Goal: Task Accomplishment & Management: Manage account settings

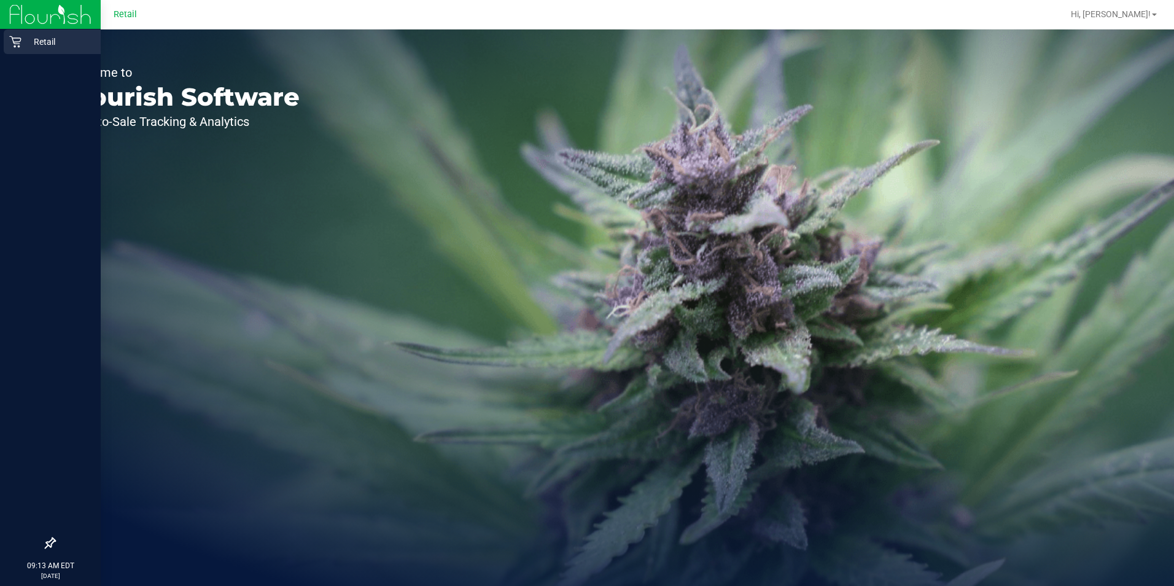
click at [22, 37] on p "Retail" at bounding box center [58, 41] width 74 height 15
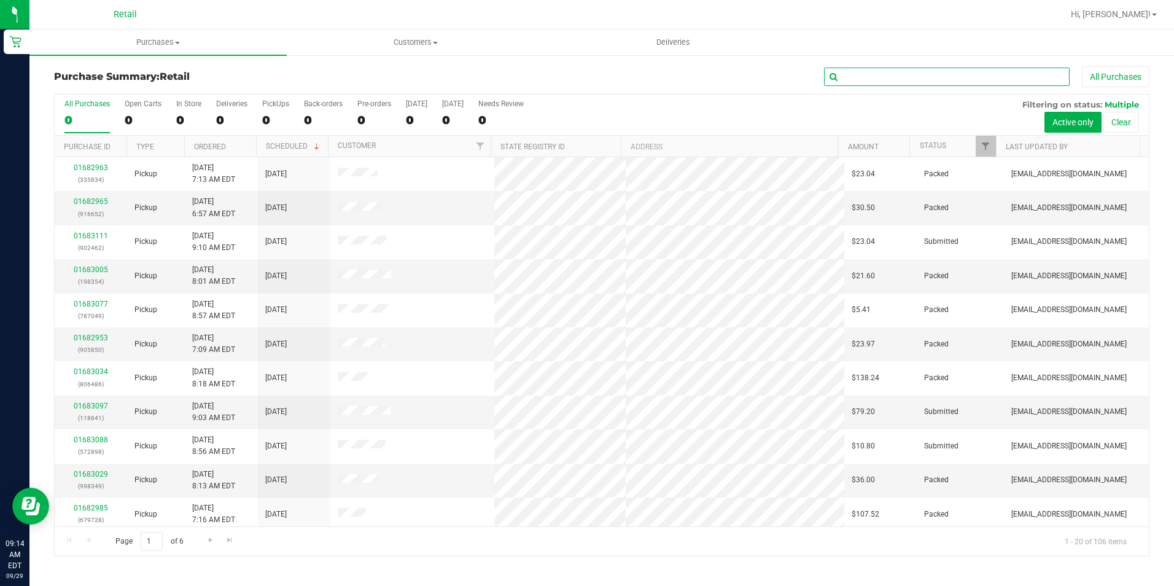
click at [932, 79] on input "text" at bounding box center [947, 77] width 246 height 18
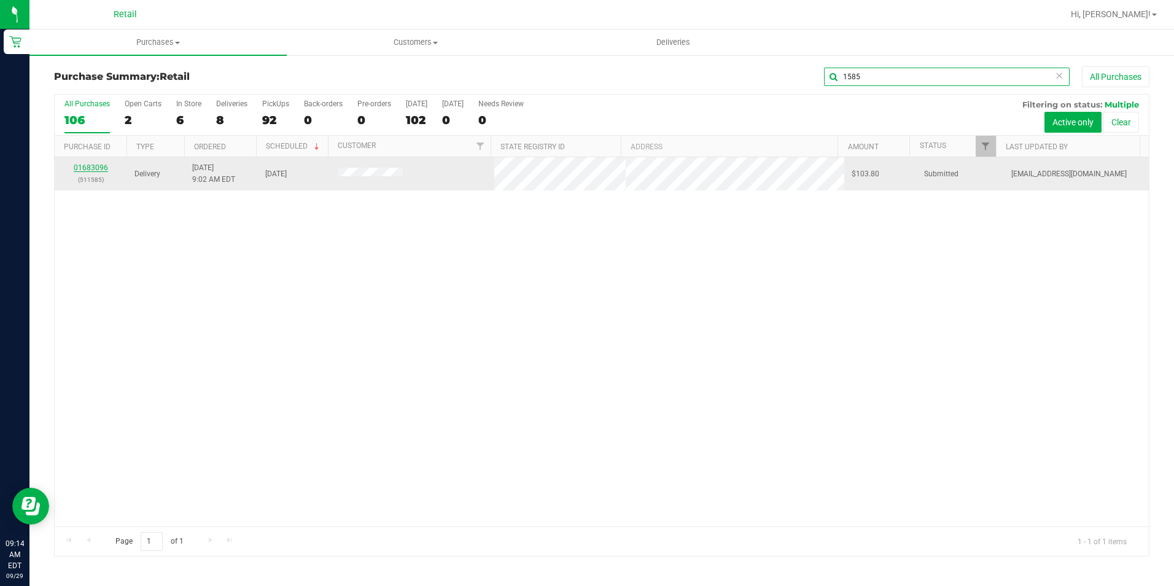
type input "1585"
click at [96, 171] on link "01683096" at bounding box center [91, 167] width 34 height 9
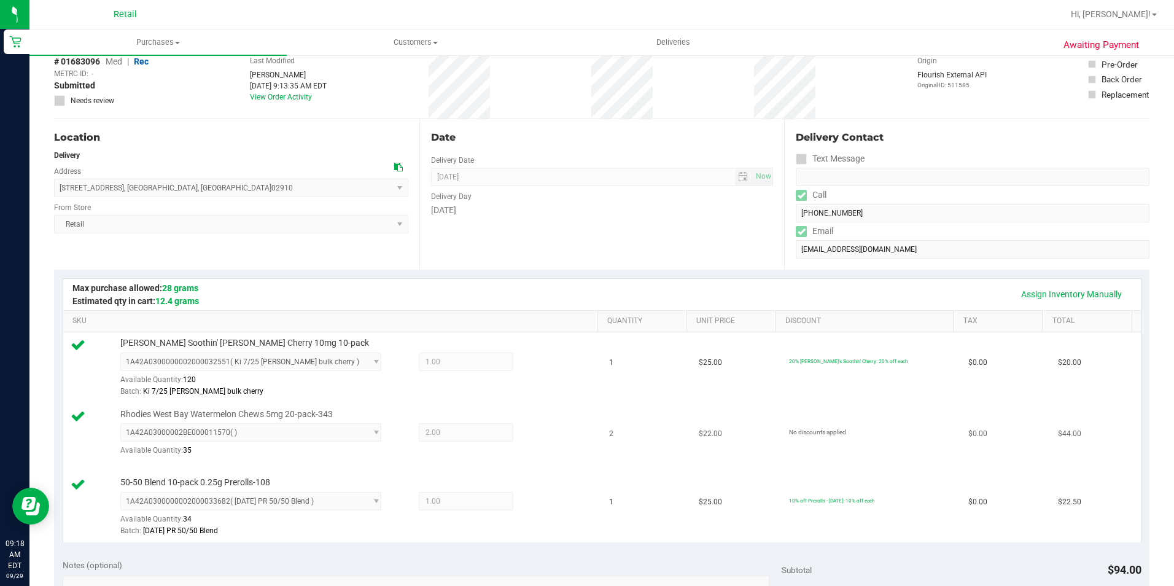
scroll to position [368, 0]
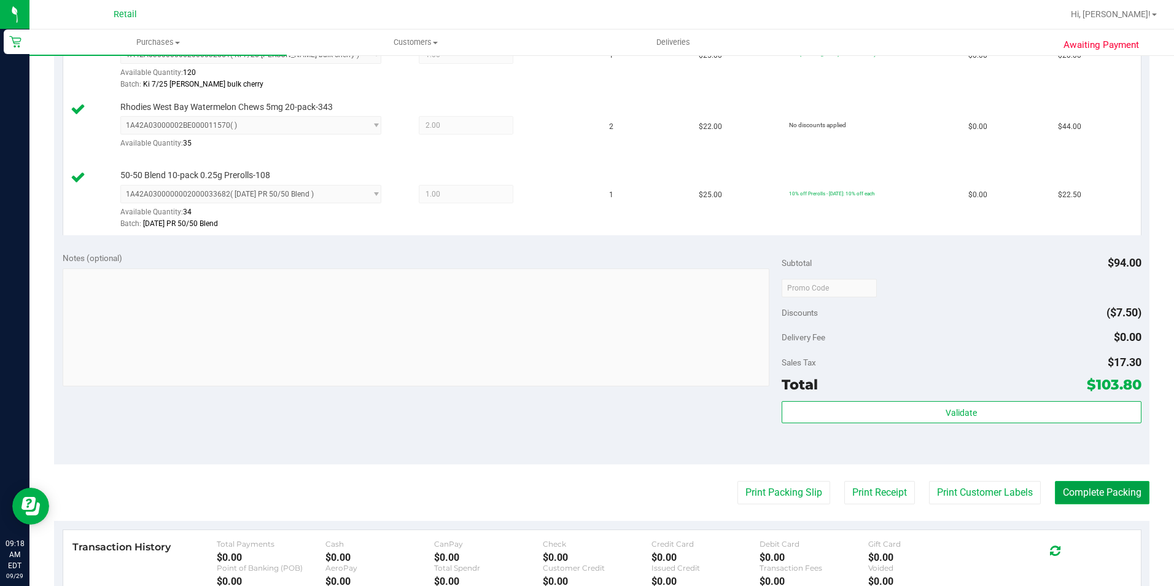
click at [1080, 502] on button "Complete Packing" at bounding box center [1102, 492] width 95 height 23
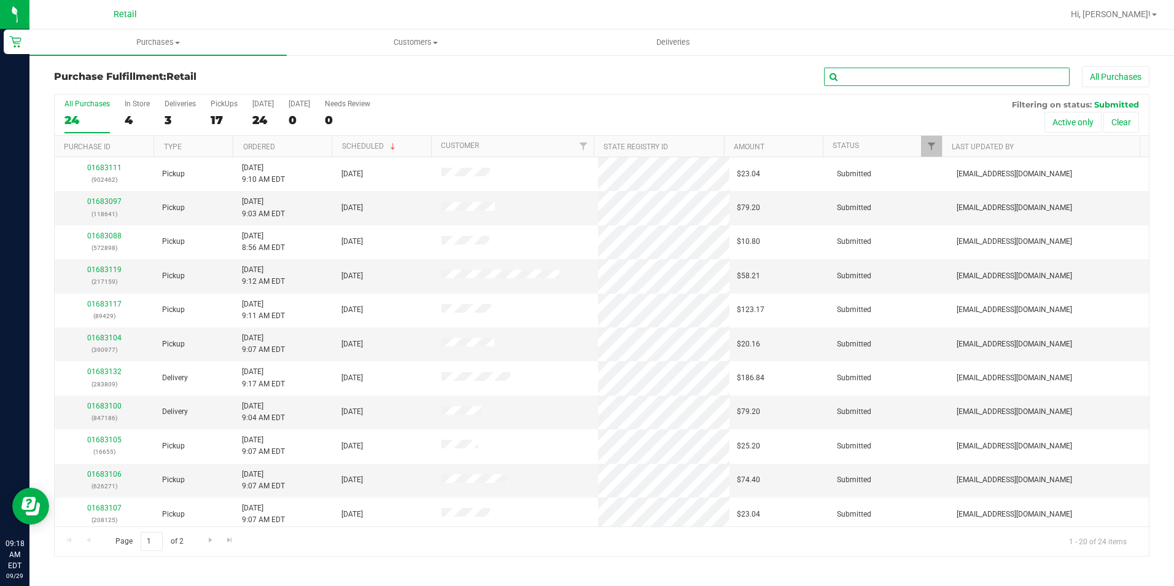
click at [966, 81] on input "text" at bounding box center [947, 77] width 246 height 18
type input "1585"
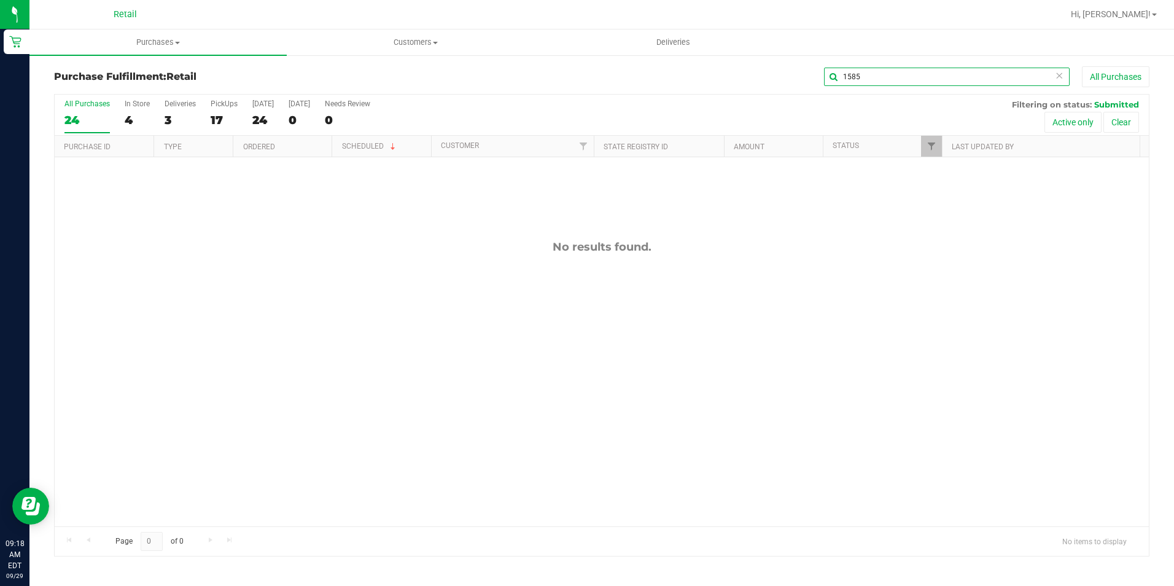
drag, startPoint x: 899, startPoint y: 77, endPoint x: 687, endPoint y: 94, distance: 213.2
click at [728, 90] on div "Purchase Fulfillment: Retail 1585 All Purchases" at bounding box center [602, 79] width 1096 height 27
click at [160, 40] on span "Purchases" at bounding box center [157, 42] width 257 height 11
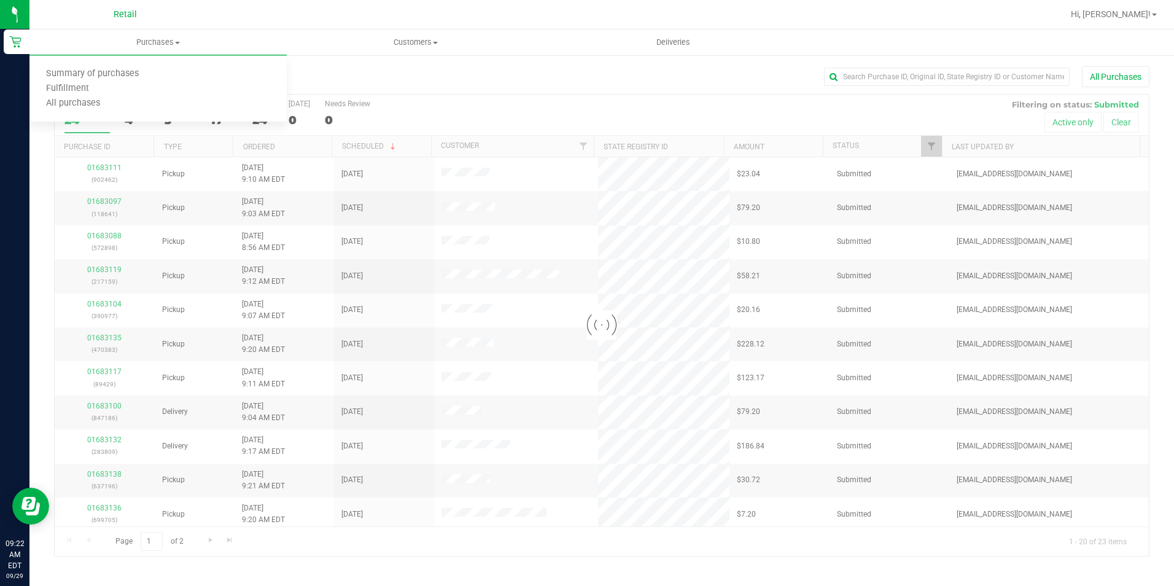
click at [551, 98] on div at bounding box center [602, 325] width 1094 height 461
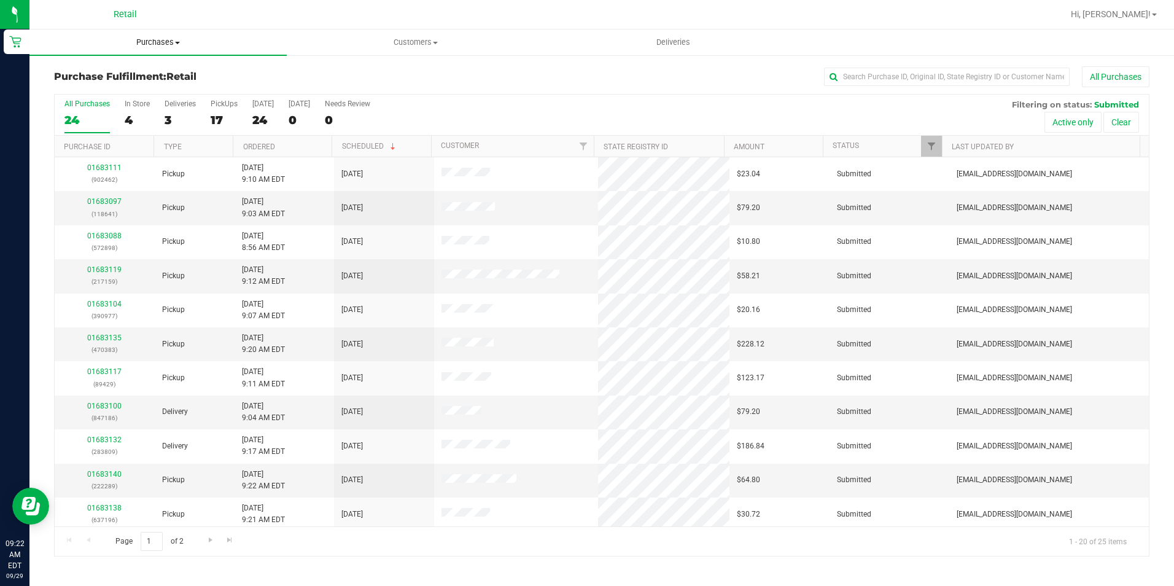
click at [169, 42] on span "Purchases" at bounding box center [157, 42] width 257 height 11
click at [142, 74] on span "Summary of purchases" at bounding box center [92, 74] width 126 height 10
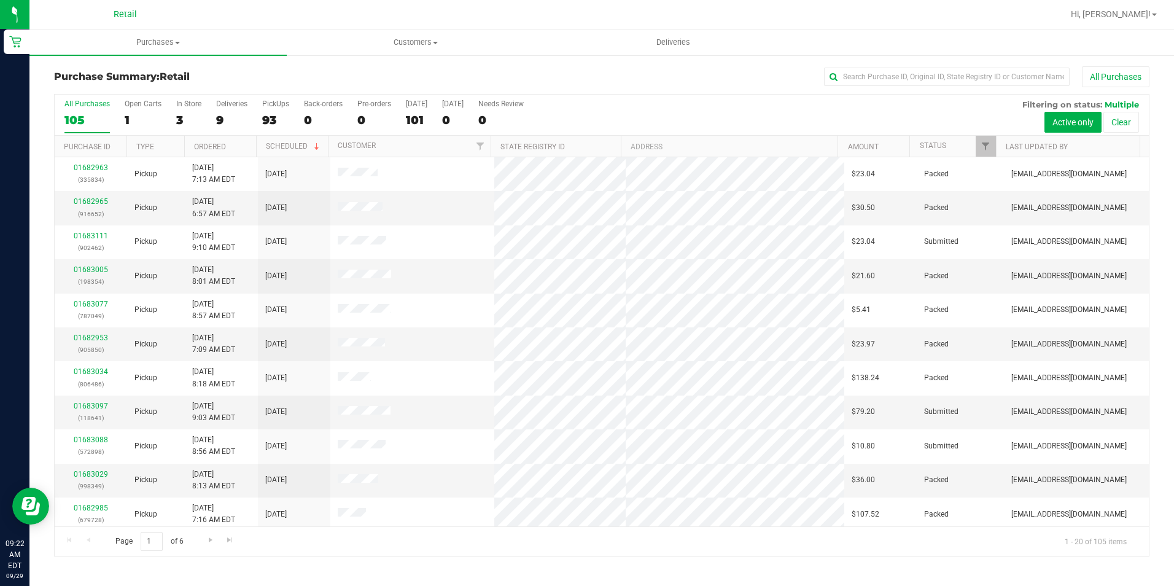
click at [210, 117] on div "All Purchases 105 Open Carts 1 In Store 3 Deliveries 9 PickUps 93 Back-orders 0…" at bounding box center [602, 115] width 1094 height 41
click at [220, 115] on div "9" at bounding box center [231, 120] width 31 height 14
click at [0, 0] on input "Deliveries 9" at bounding box center [0, 0] width 0 height 0
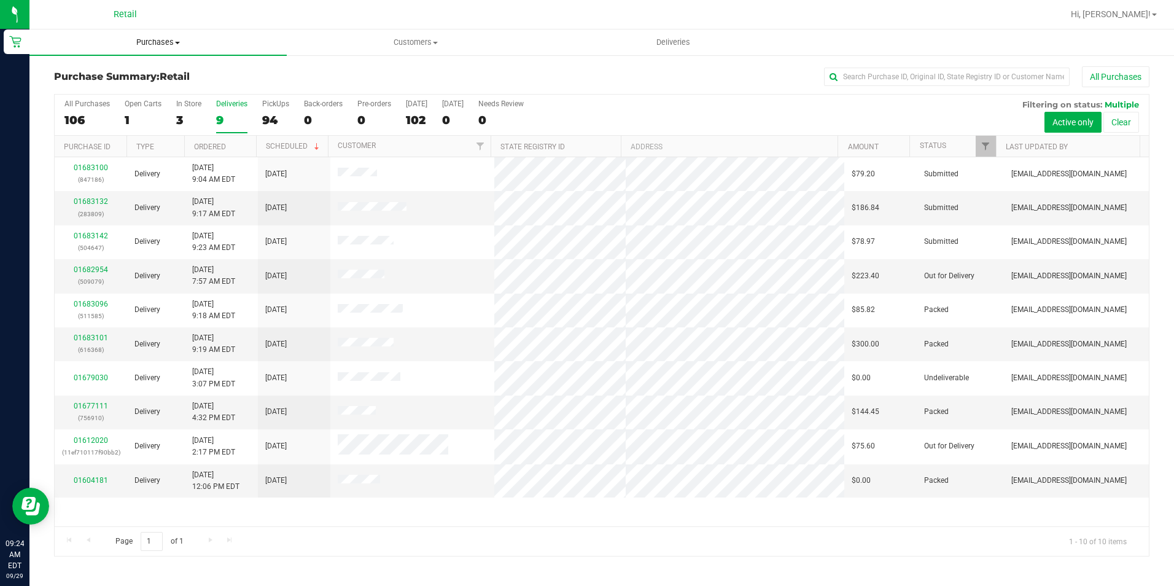
click at [171, 37] on span "Purchases" at bounding box center [157, 42] width 257 height 11
click at [158, 71] on li "Summary of purchases" at bounding box center [157, 74] width 257 height 15
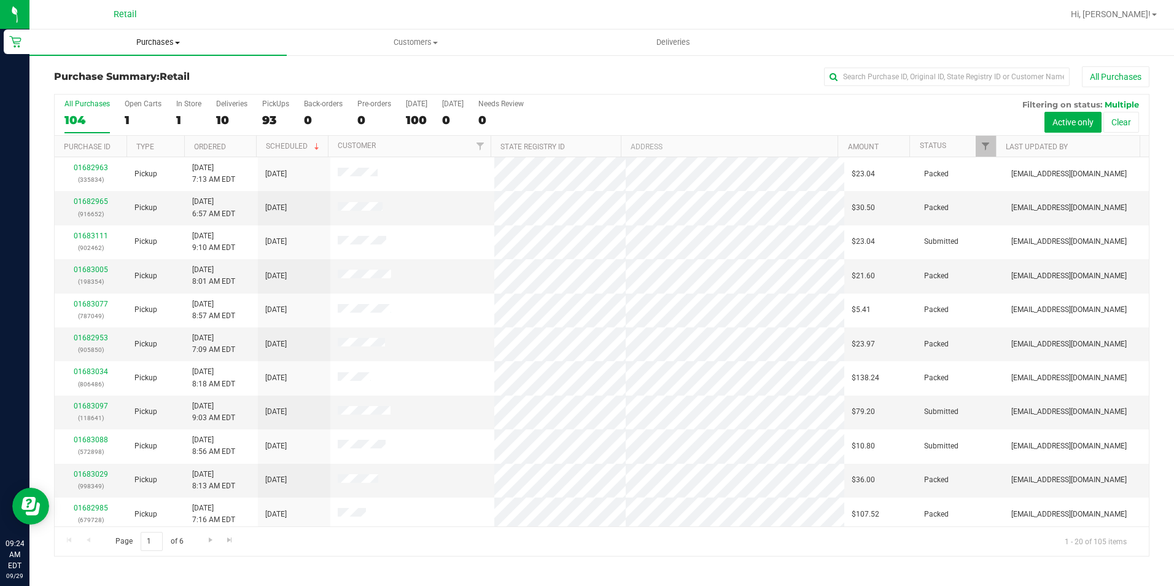
click at [162, 37] on span "Purchases" at bounding box center [157, 42] width 257 height 11
click at [122, 77] on span "Summary of purchases" at bounding box center [92, 74] width 126 height 10
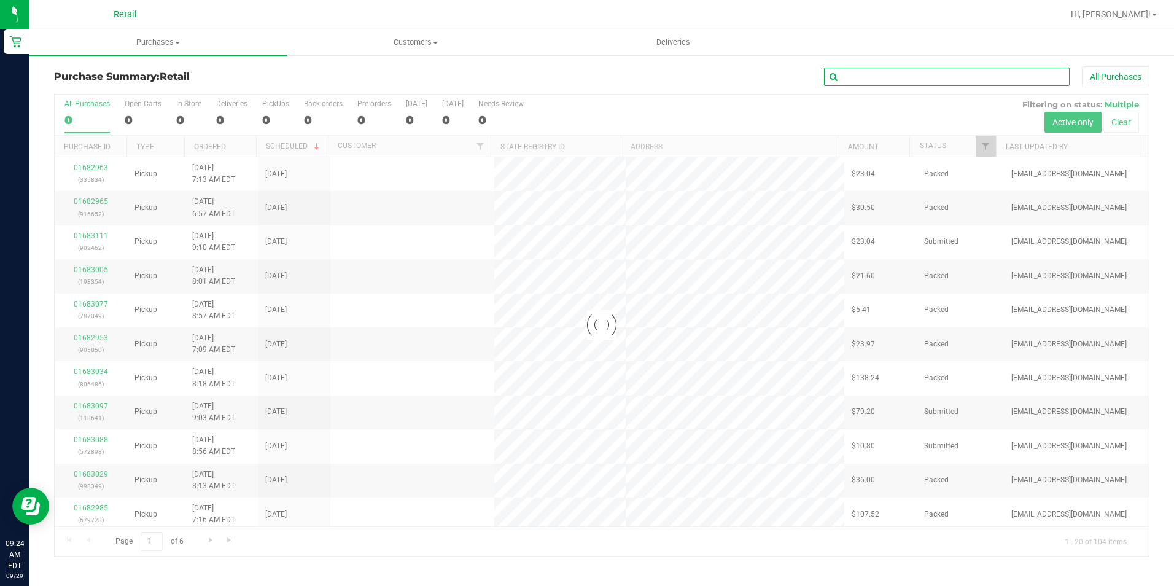
click at [992, 85] on input "text" at bounding box center [947, 77] width 246 height 18
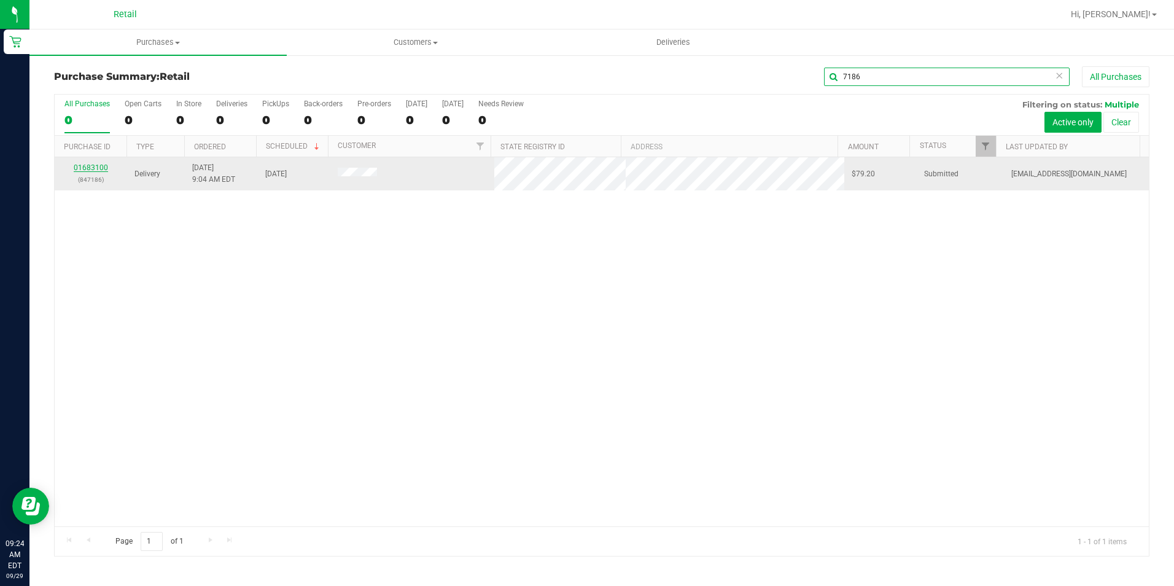
type input "7186"
click at [88, 167] on link "01683100" at bounding box center [91, 167] width 34 height 9
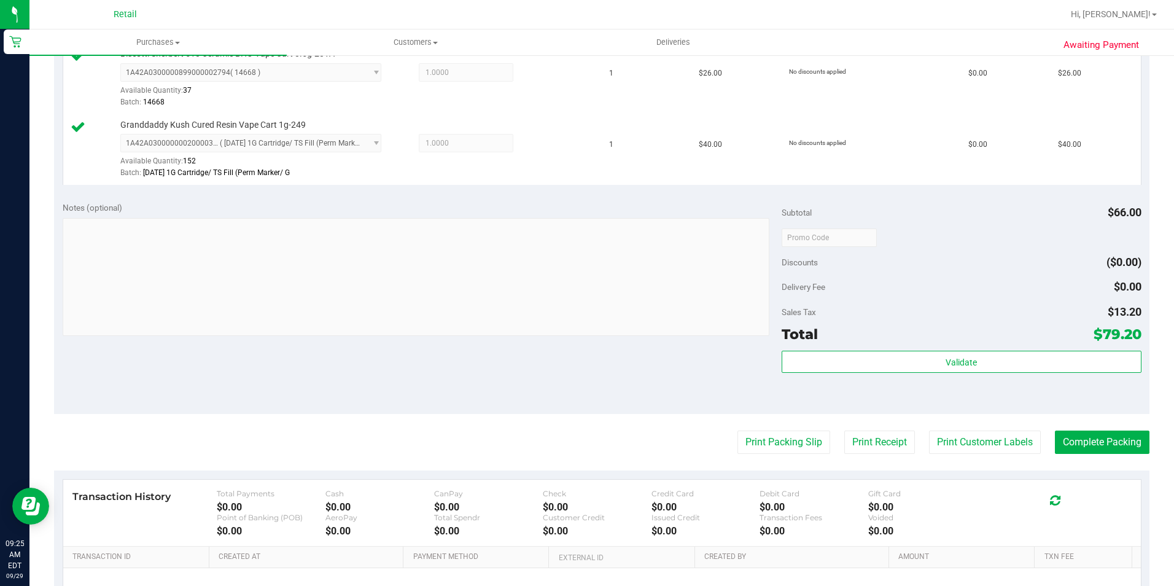
scroll to position [368, 0]
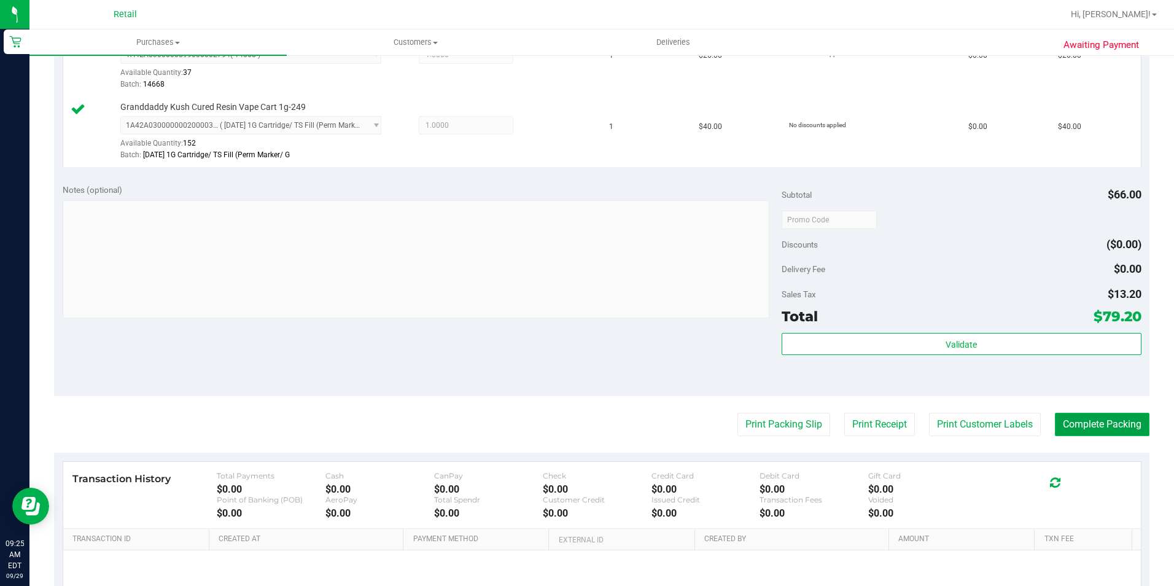
click at [1108, 432] on button "Complete Packing" at bounding box center [1102, 424] width 95 height 23
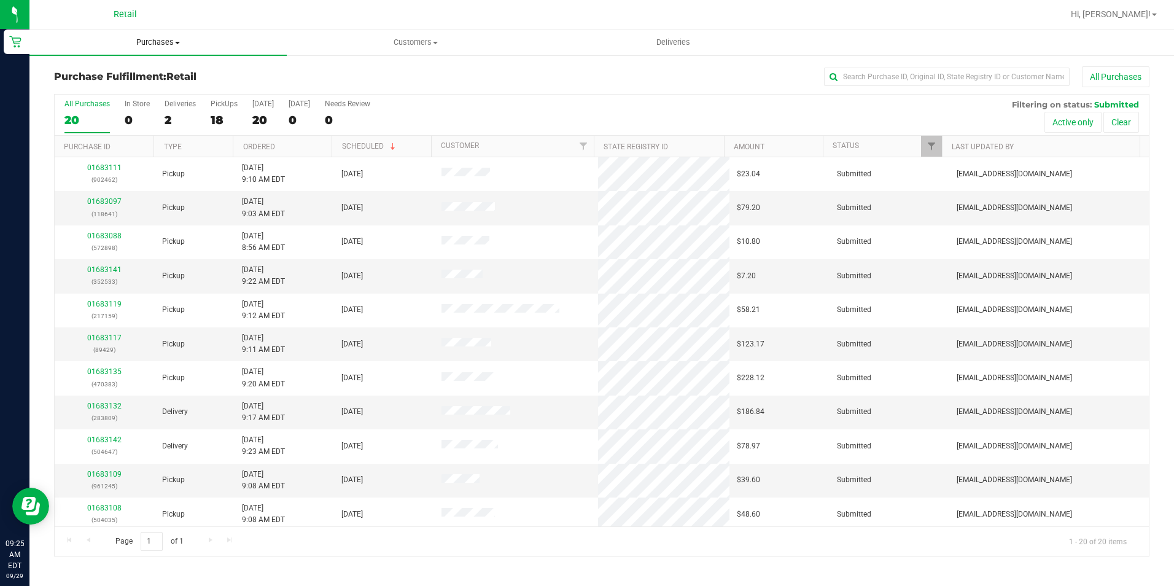
click at [178, 42] on span at bounding box center [177, 43] width 5 height 2
click at [155, 69] on li "Summary of purchases" at bounding box center [157, 74] width 257 height 15
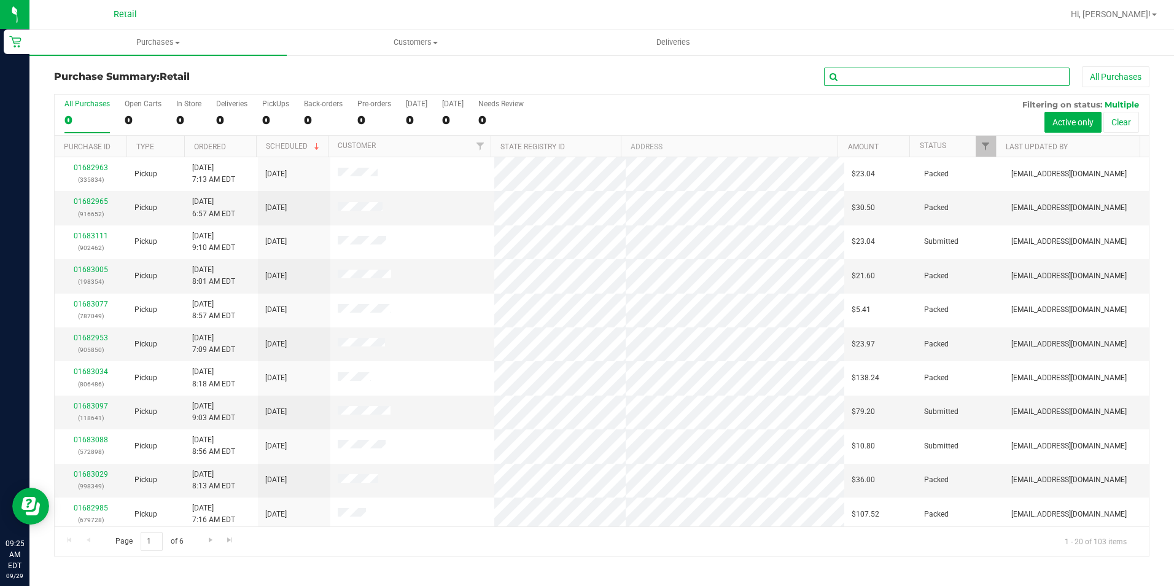
click at [948, 79] on input "text" at bounding box center [947, 77] width 246 height 18
type input "7186"
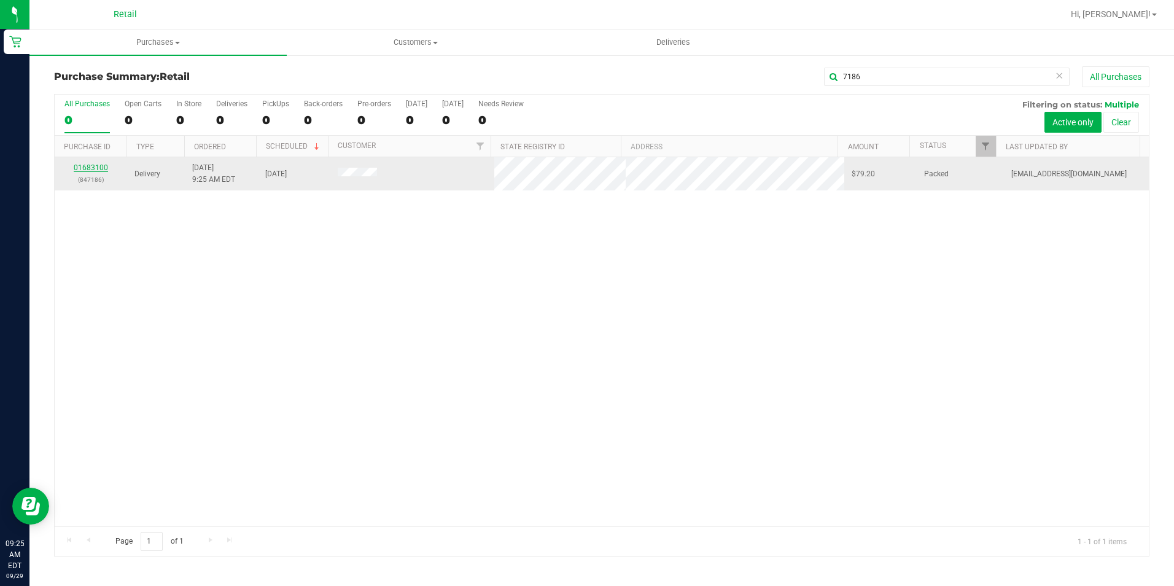
click at [99, 168] on link "01683100" at bounding box center [91, 167] width 34 height 9
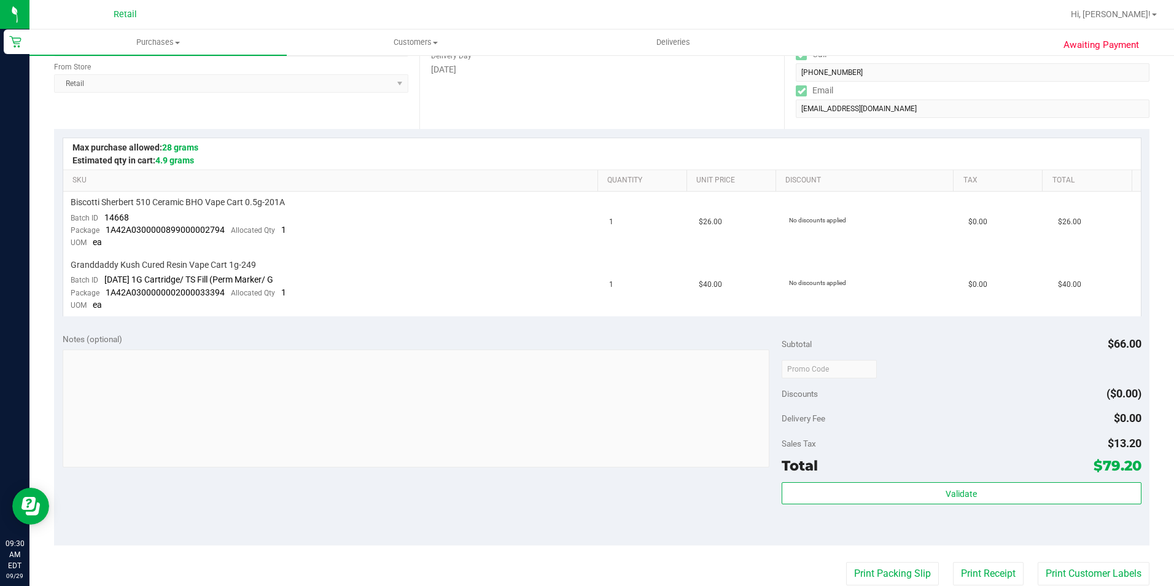
scroll to position [307, 0]
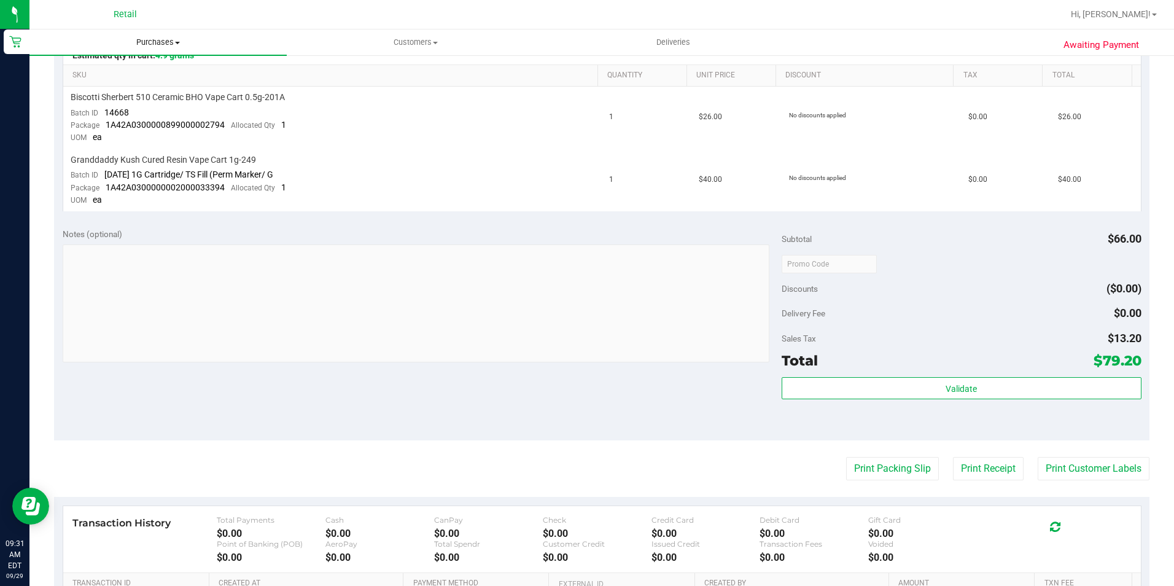
click at [190, 45] on span "Purchases" at bounding box center [157, 42] width 257 height 11
click at [135, 74] on span "Summary of purchases" at bounding box center [92, 74] width 126 height 10
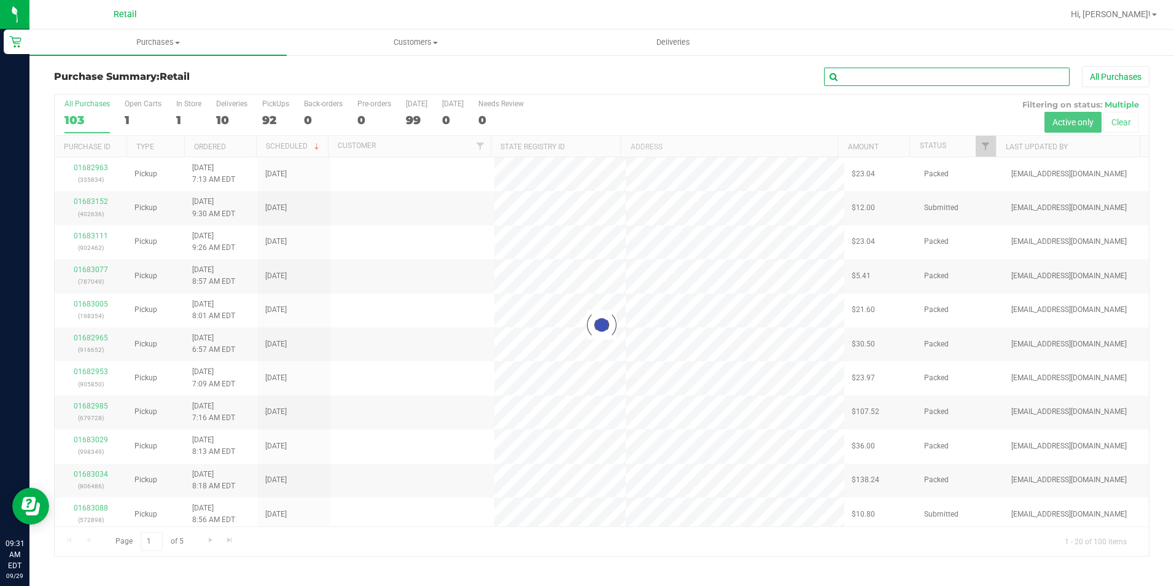
click at [948, 74] on input "text" at bounding box center [947, 77] width 246 height 18
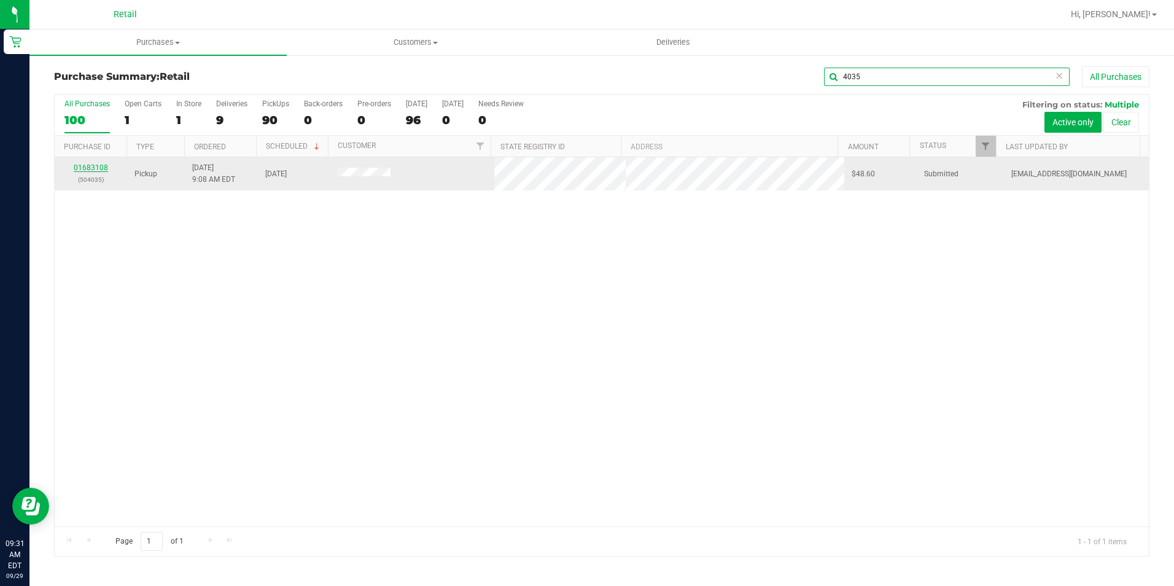
type input "4035"
click at [88, 167] on link "01683108" at bounding box center [91, 167] width 34 height 9
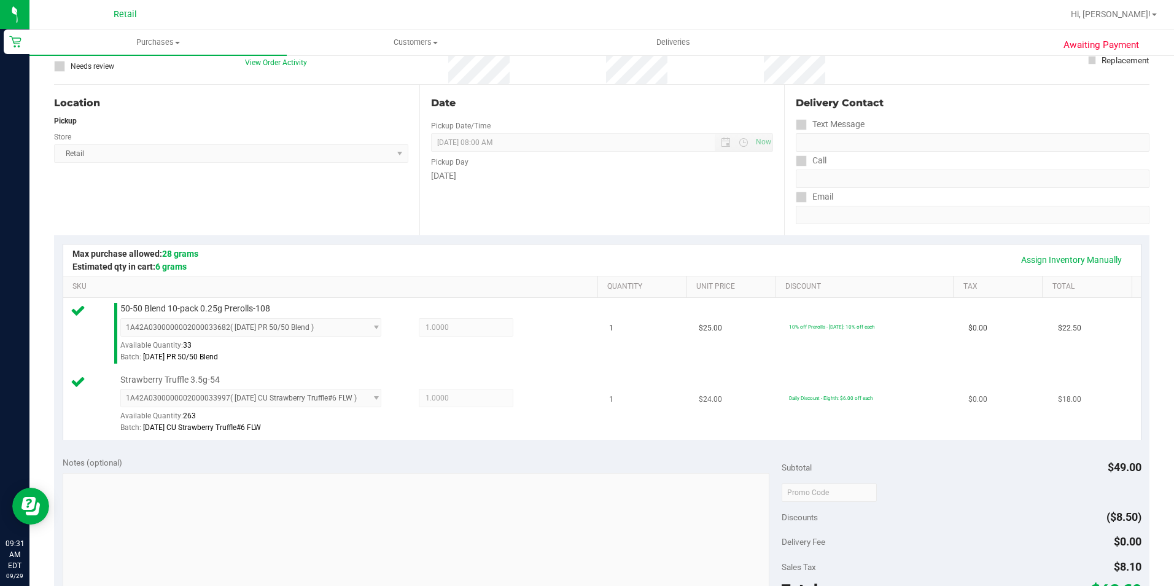
scroll to position [307, 0]
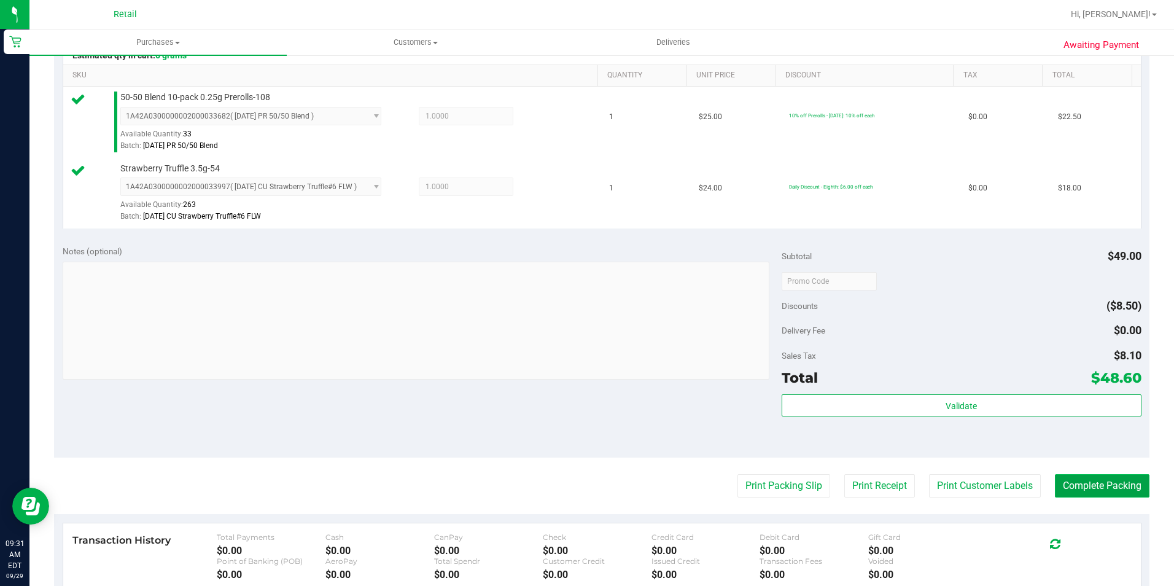
click at [1107, 484] on button "Complete Packing" at bounding box center [1102, 485] width 95 height 23
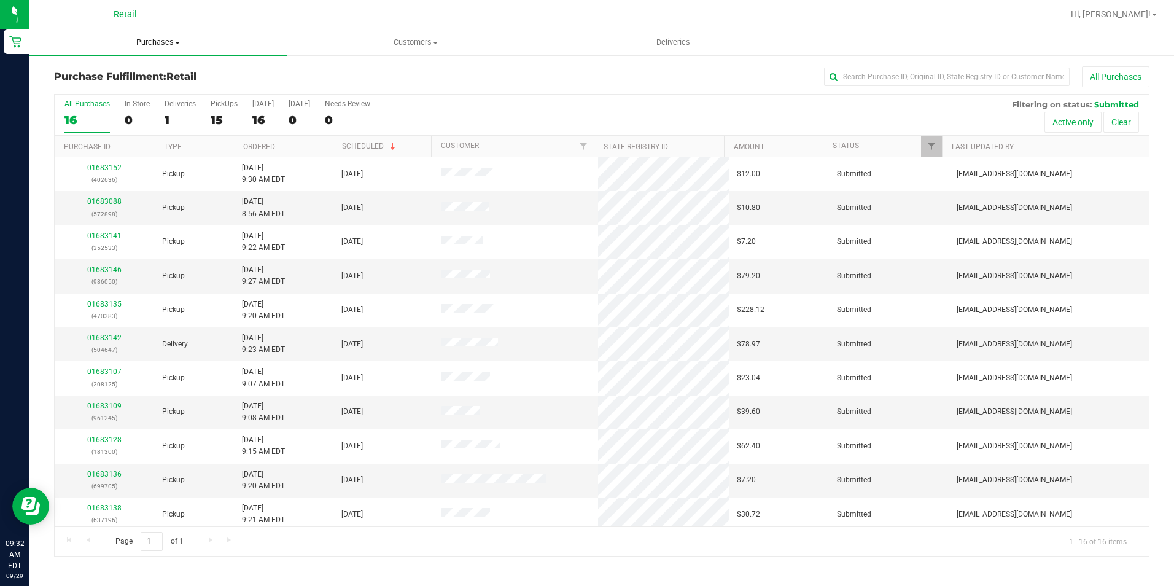
click at [165, 42] on span "Purchases" at bounding box center [157, 42] width 257 height 11
click at [125, 68] on li "Summary of purchases" at bounding box center [157, 74] width 257 height 15
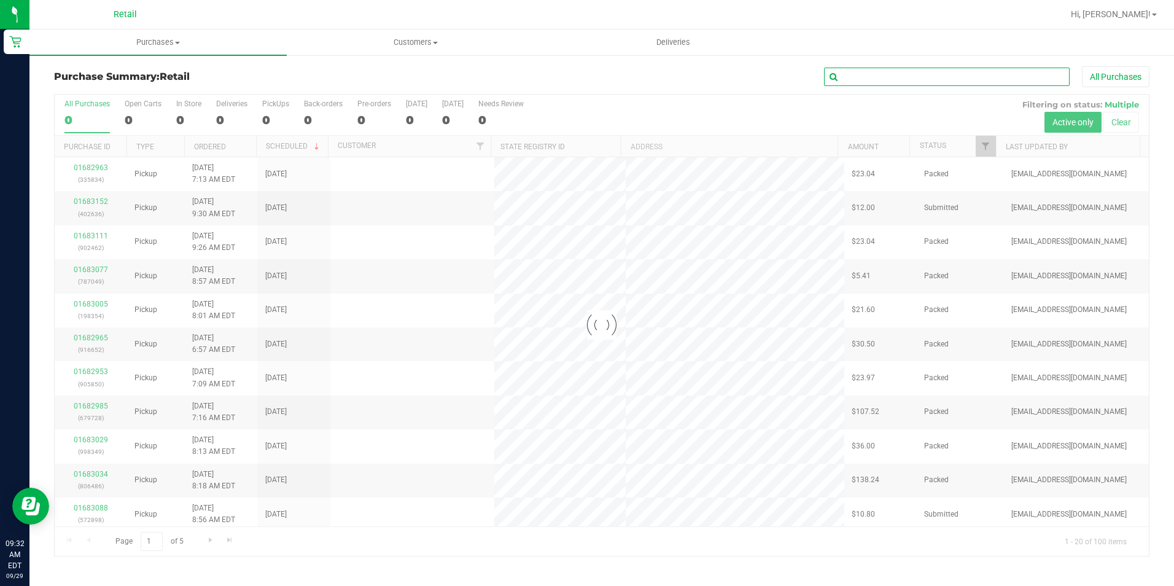
click at [862, 80] on input "text" at bounding box center [947, 77] width 246 height 18
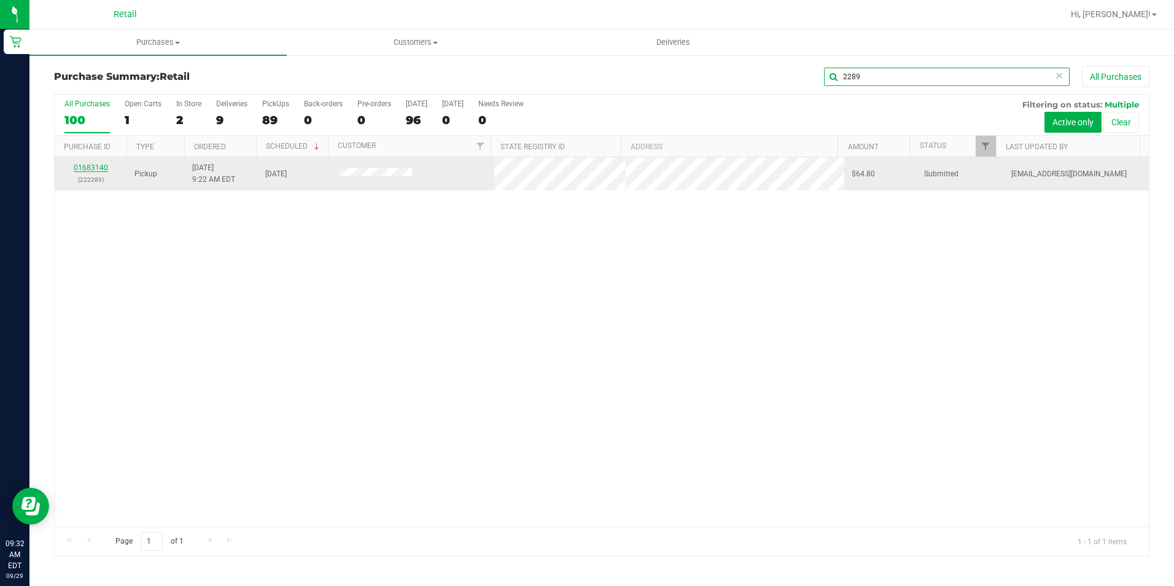
type input "2289"
click at [90, 170] on link "01683140" at bounding box center [91, 167] width 34 height 9
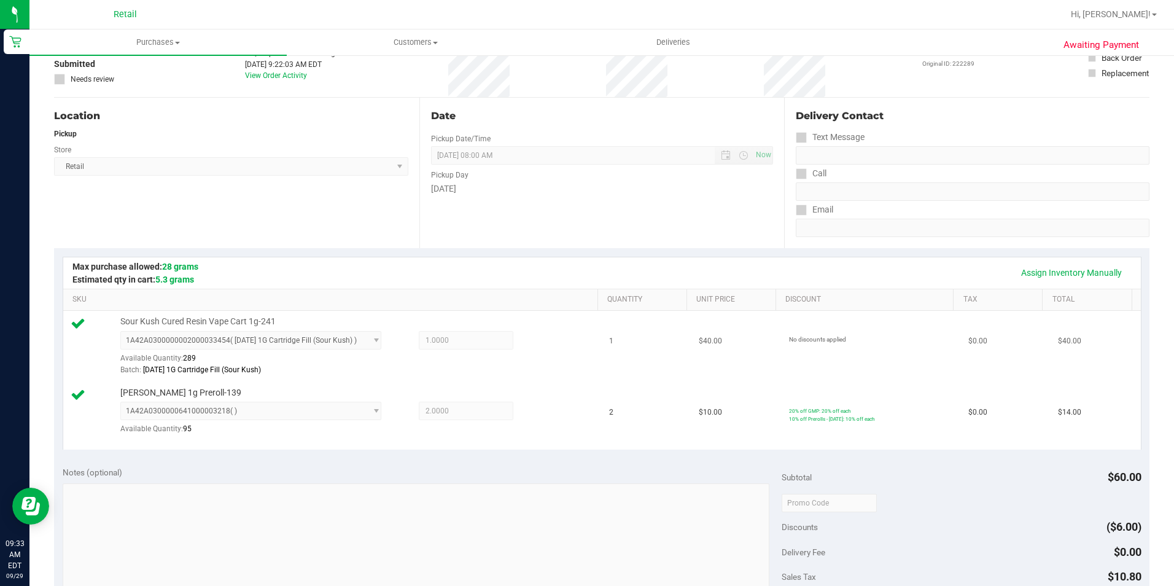
scroll to position [246, 0]
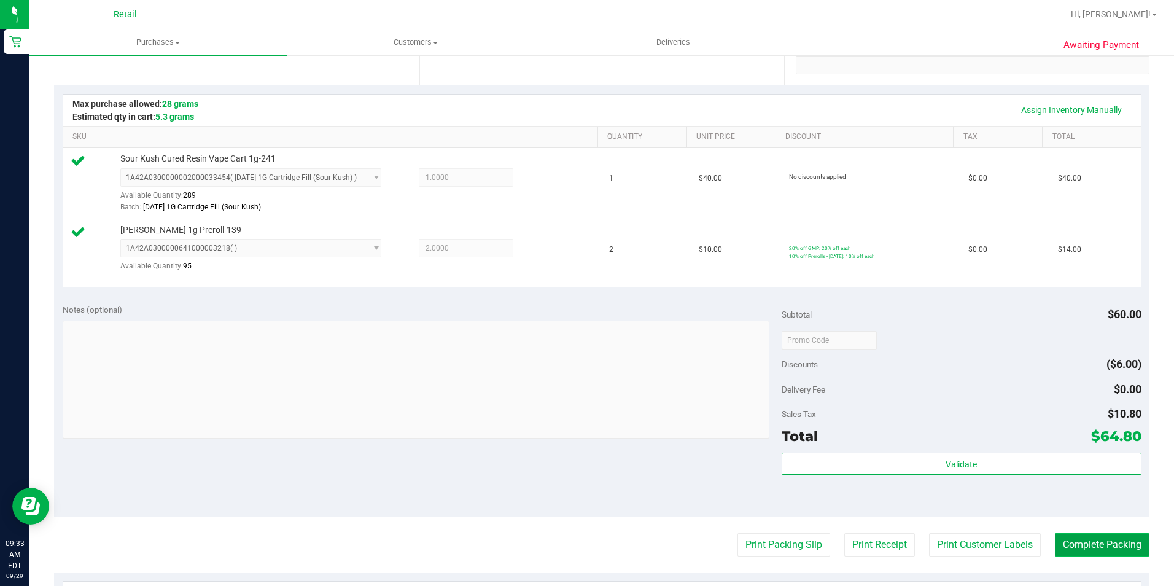
click at [1078, 534] on button "Complete Packing" at bounding box center [1102, 544] width 95 height 23
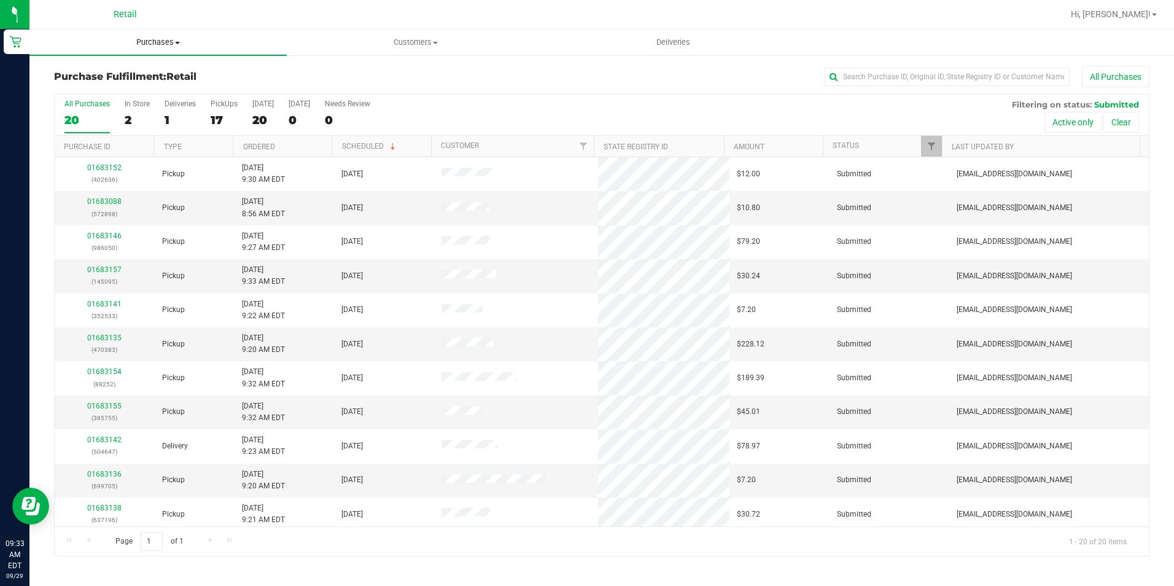
click at [157, 43] on span "Purchases" at bounding box center [157, 42] width 257 height 11
click at [158, 69] on li "Summary of purchases" at bounding box center [157, 74] width 257 height 15
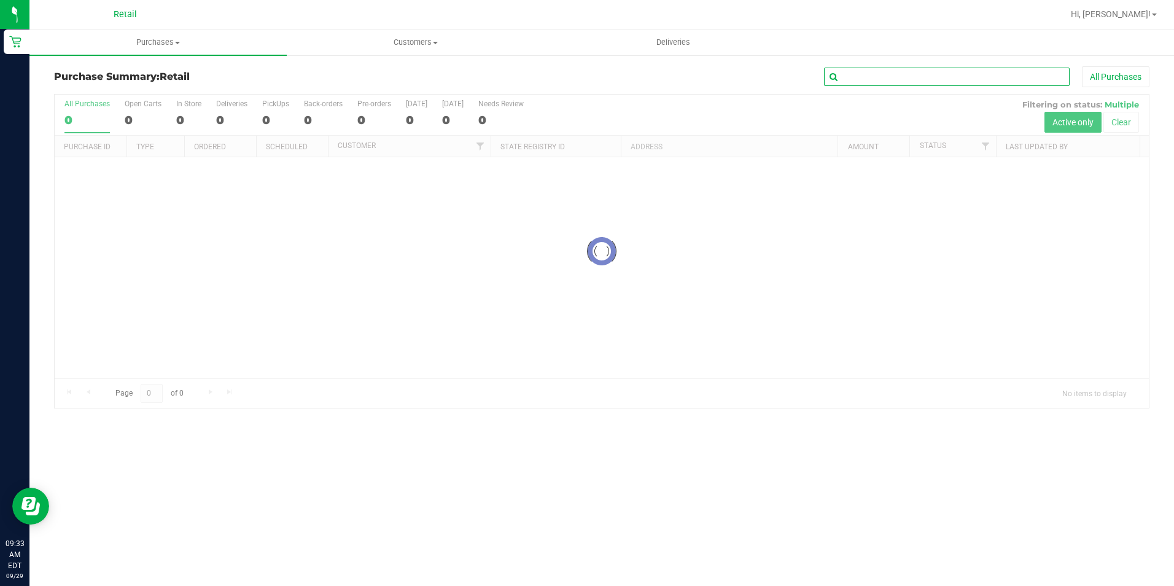
click at [950, 81] on input "text" at bounding box center [947, 77] width 246 height 18
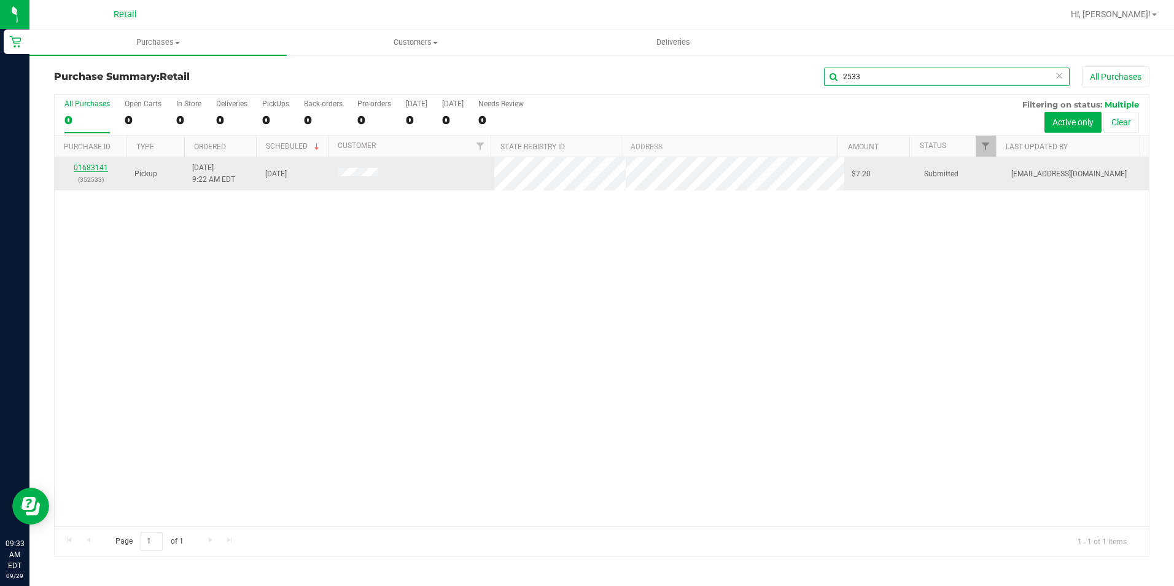
type input "2533"
click at [101, 166] on link "01683141" at bounding box center [91, 167] width 34 height 9
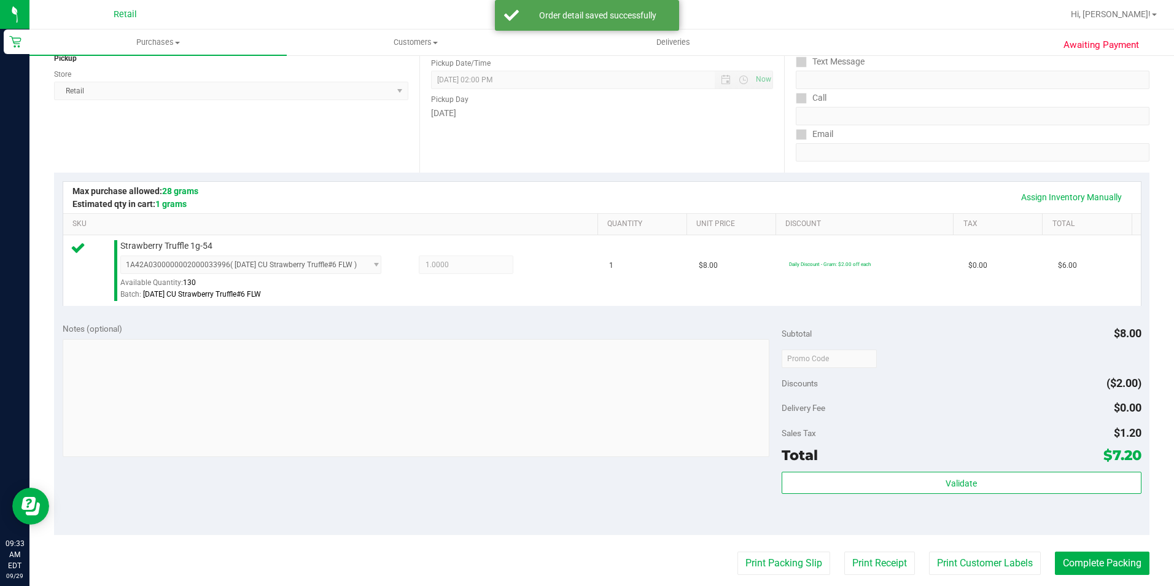
scroll to position [246, 0]
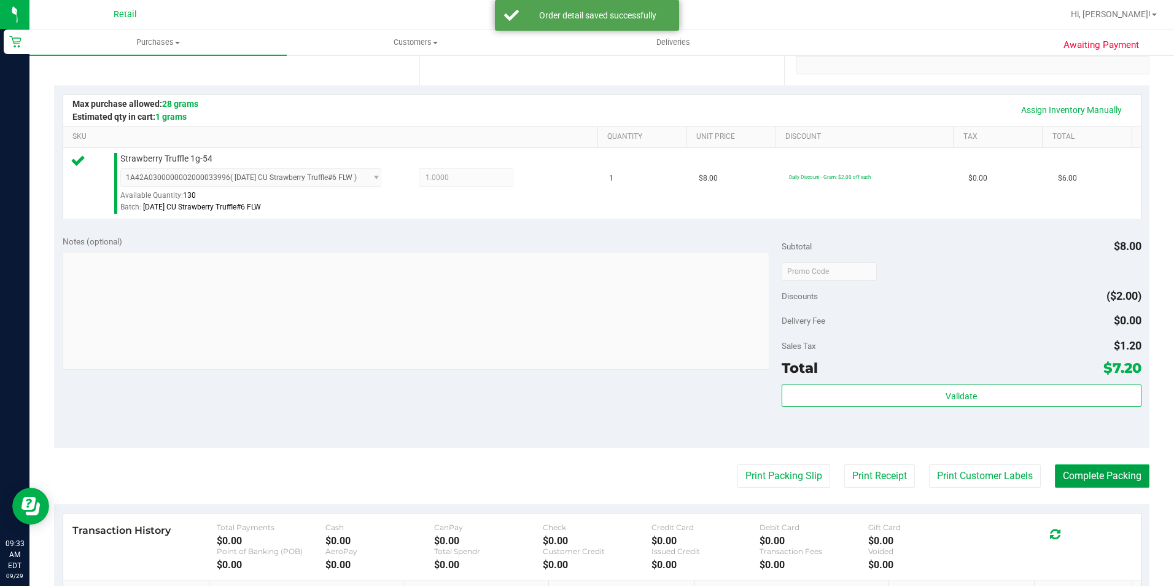
click at [1075, 473] on button "Complete Packing" at bounding box center [1102, 475] width 95 height 23
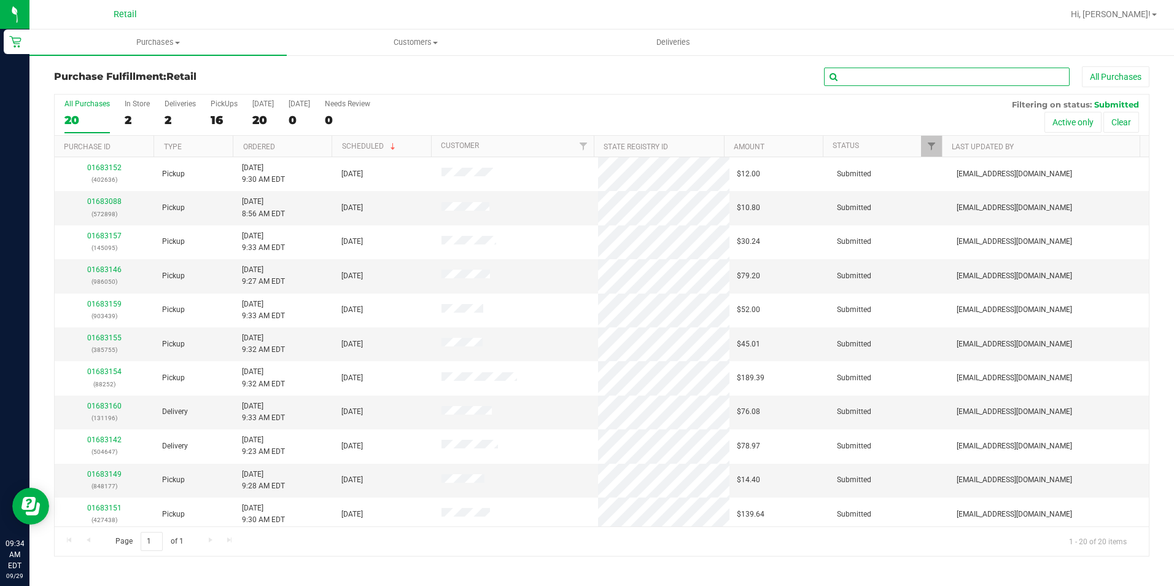
click at [927, 81] on input "text" at bounding box center [947, 77] width 246 height 18
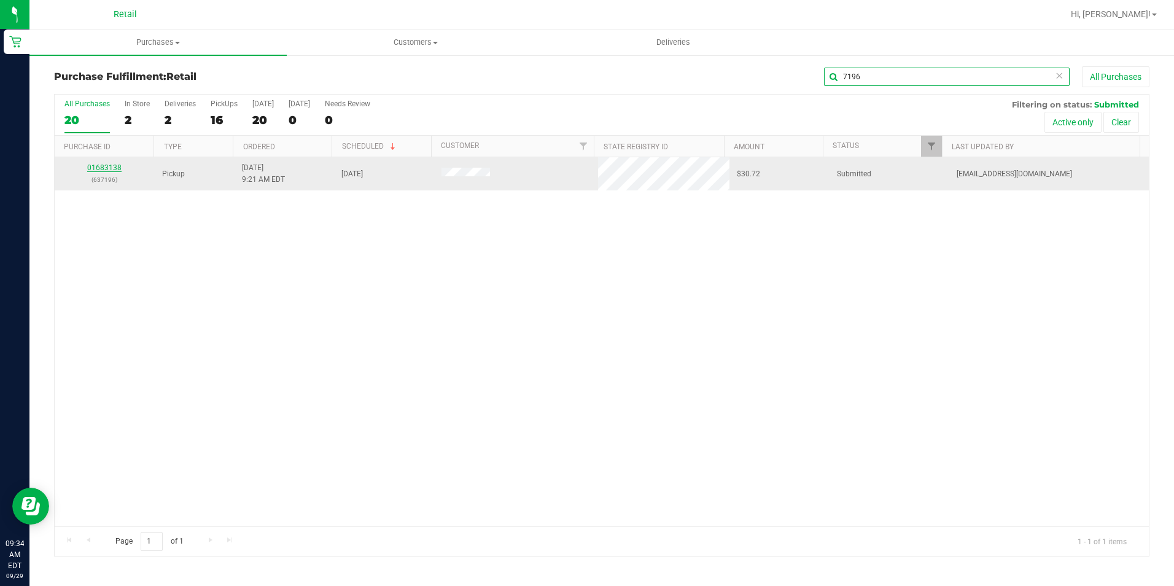
type input "7196"
click at [112, 163] on link "01683138" at bounding box center [104, 167] width 34 height 9
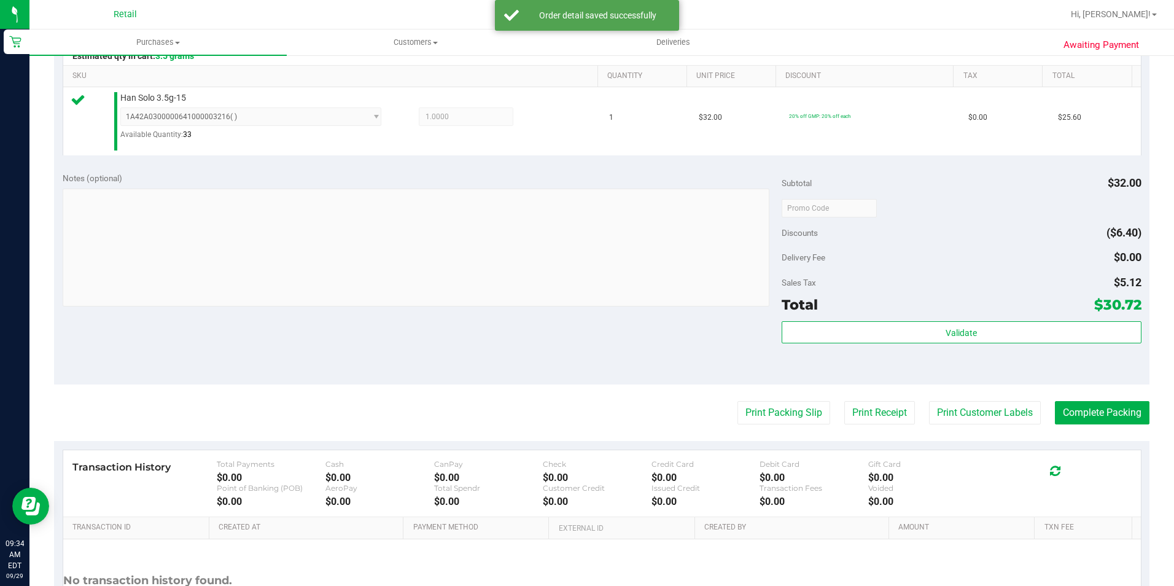
scroll to position [307, 0]
click at [1119, 422] on button "Complete Packing" at bounding box center [1102, 411] width 95 height 23
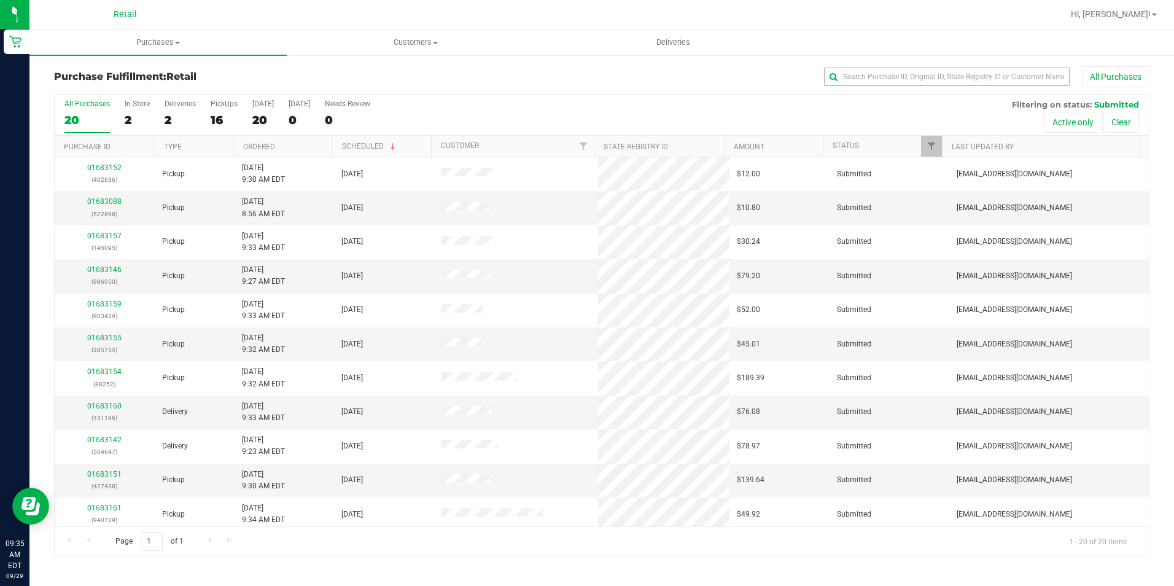
drag, startPoint x: 594, startPoint y: 121, endPoint x: 834, endPoint y: 69, distance: 245.7
click at [605, 118] on div "All Purchases 20 In Store 2 Deliveries 2 PickUps 16 [DATE] 20 [DATE] 0 Needs Re…" at bounding box center [602, 115] width 1094 height 41
click at [887, 65] on div "Purchase Fulfillment: Retail All Purchases All Purchases 20 In Store 2 Deliveri…" at bounding box center [601, 311] width 1145 height 515
click at [873, 77] on input "text" at bounding box center [947, 77] width 246 height 18
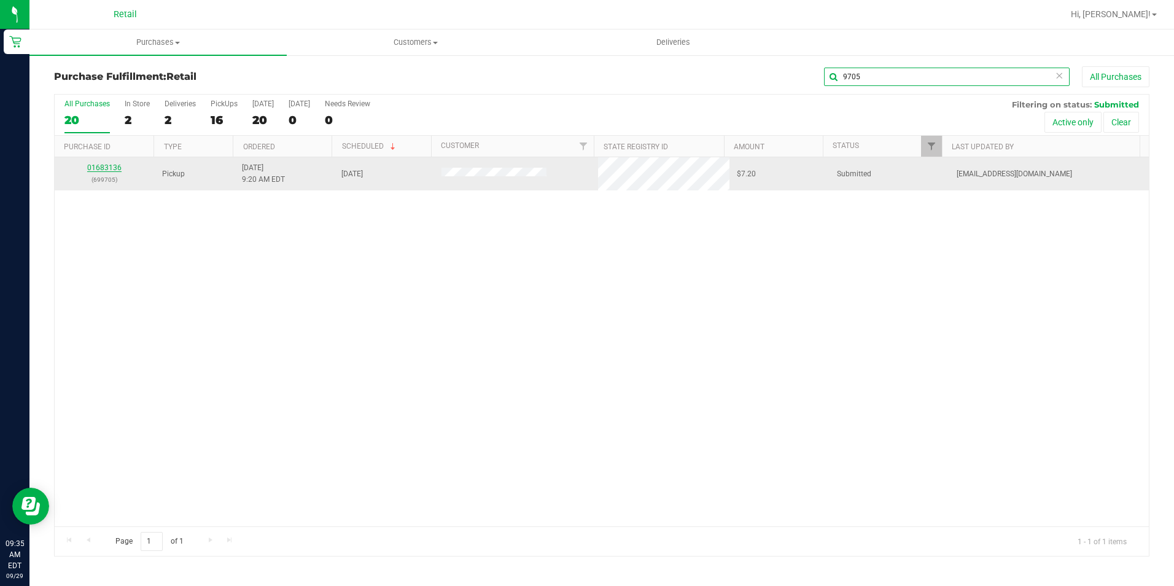
type input "9705"
click at [103, 164] on link "01683136" at bounding box center [104, 167] width 34 height 9
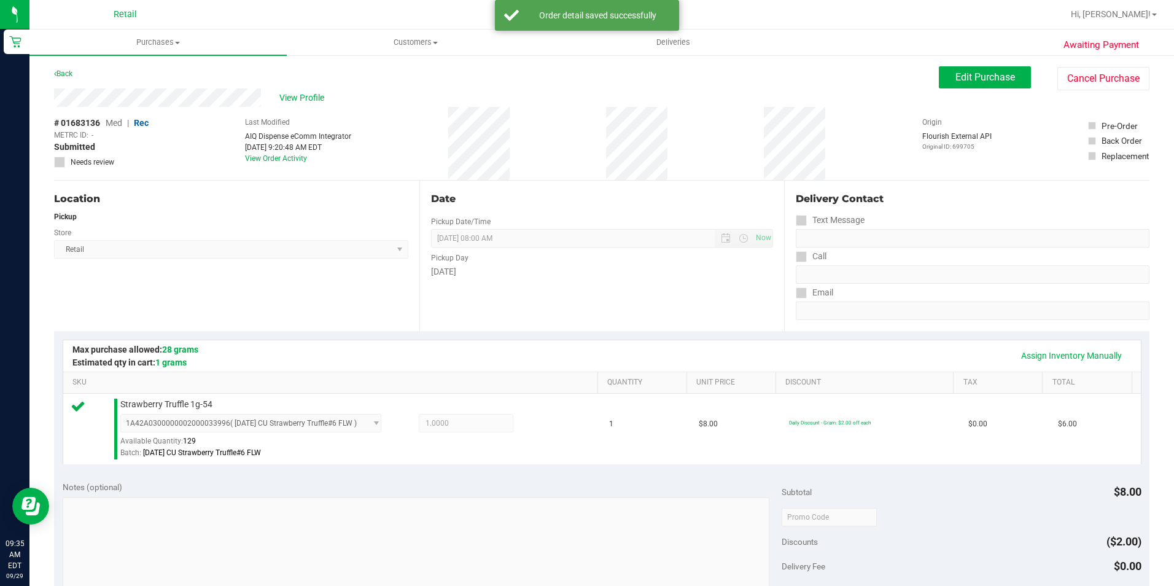
scroll to position [307, 0]
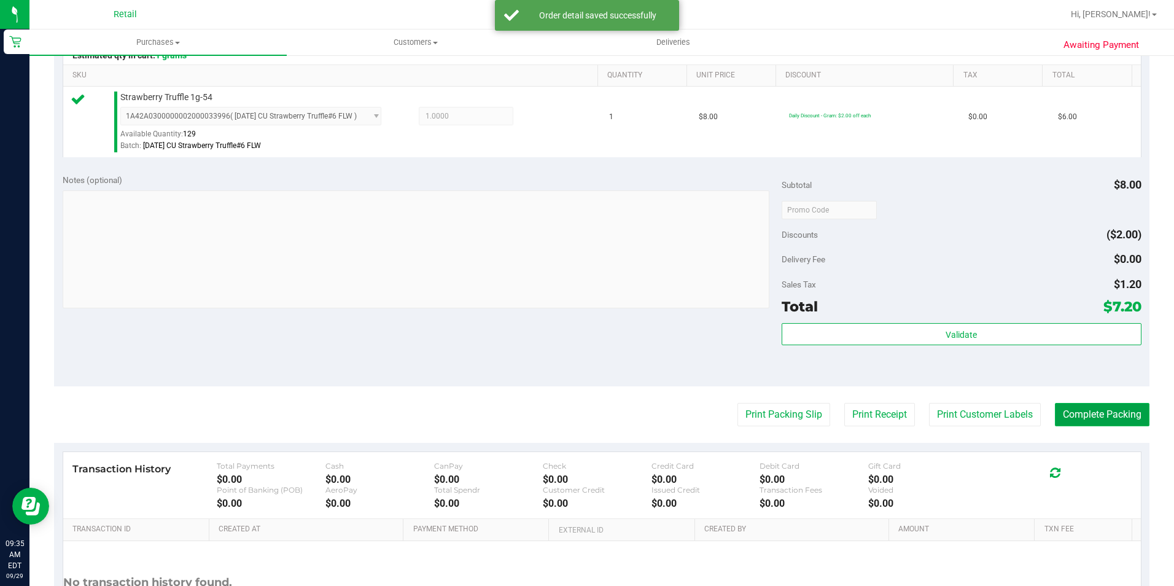
click at [1077, 413] on button "Complete Packing" at bounding box center [1102, 414] width 95 height 23
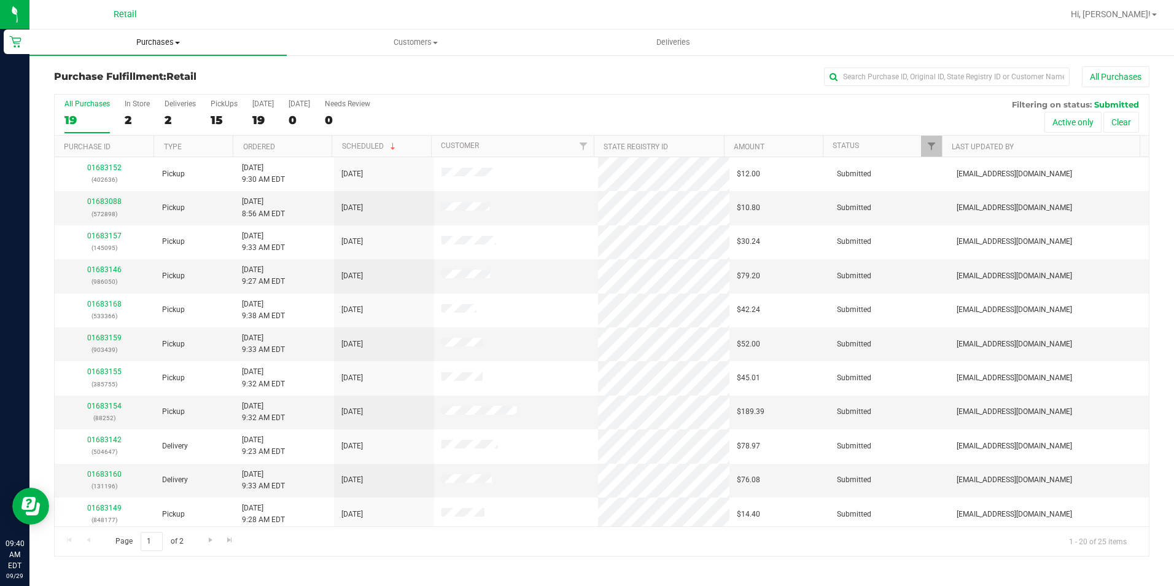
click at [162, 42] on span "Purchases" at bounding box center [157, 42] width 257 height 11
click at [140, 71] on span "Summary of purchases" at bounding box center [92, 74] width 126 height 10
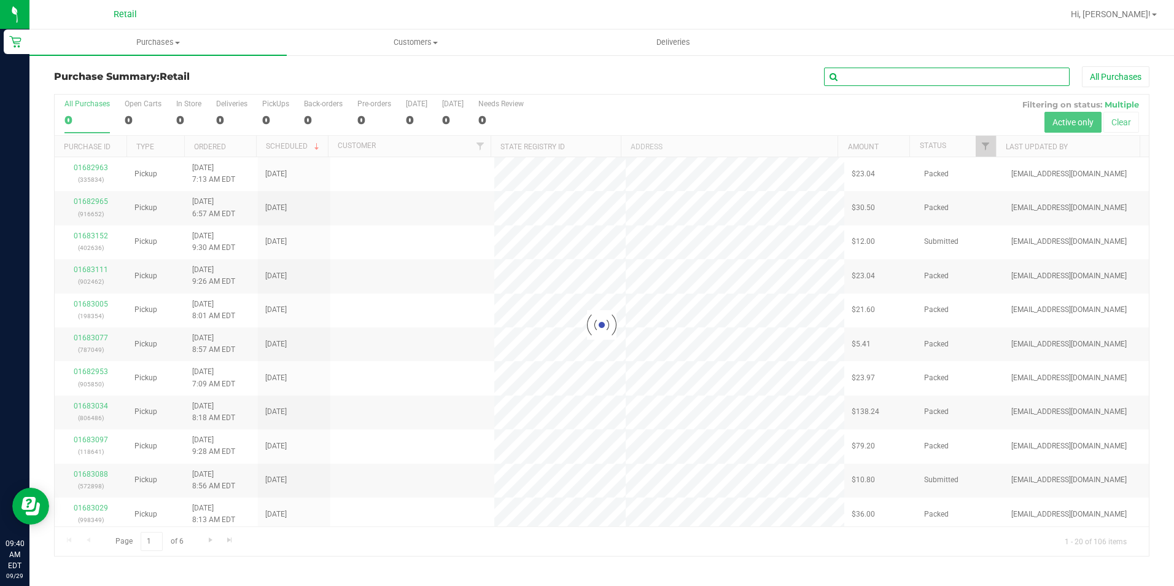
click at [887, 76] on input "text" at bounding box center [947, 77] width 246 height 18
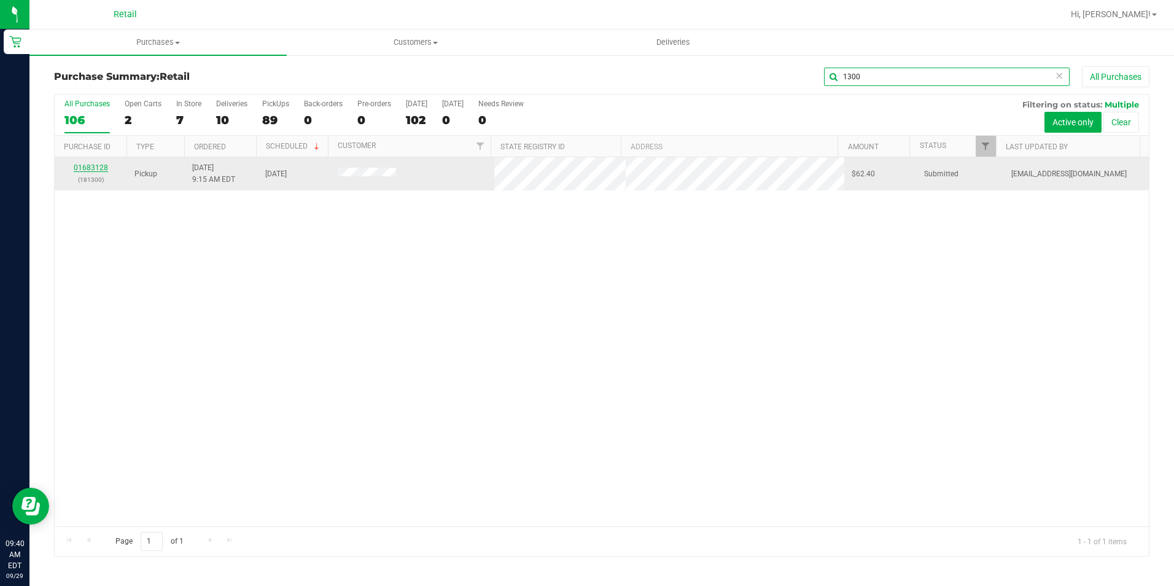
type input "1300"
click at [84, 164] on link "01683128" at bounding box center [91, 167] width 34 height 9
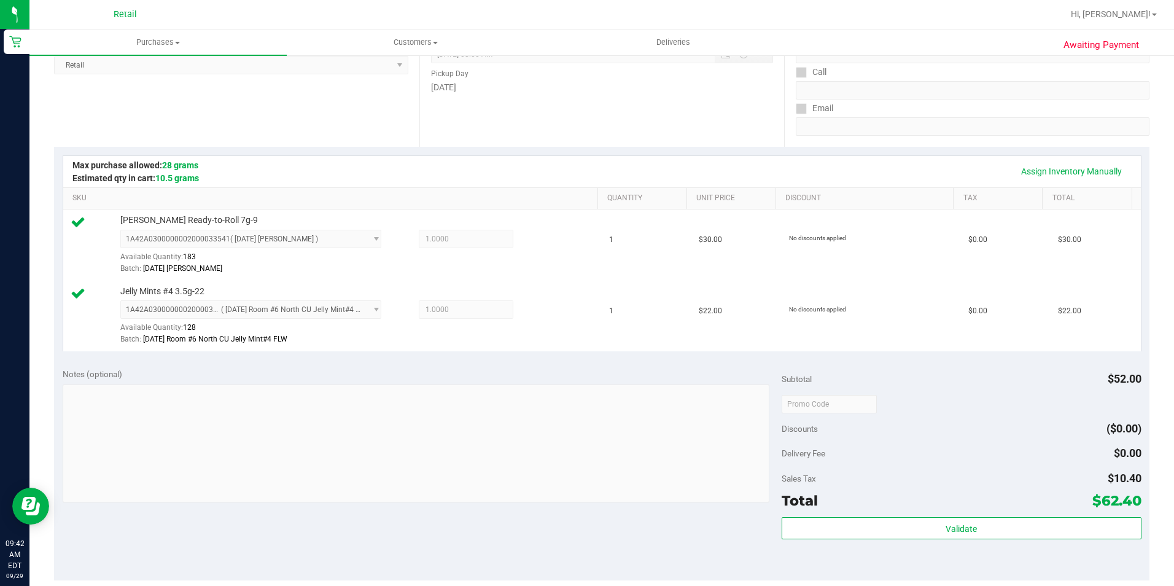
scroll to position [430, 0]
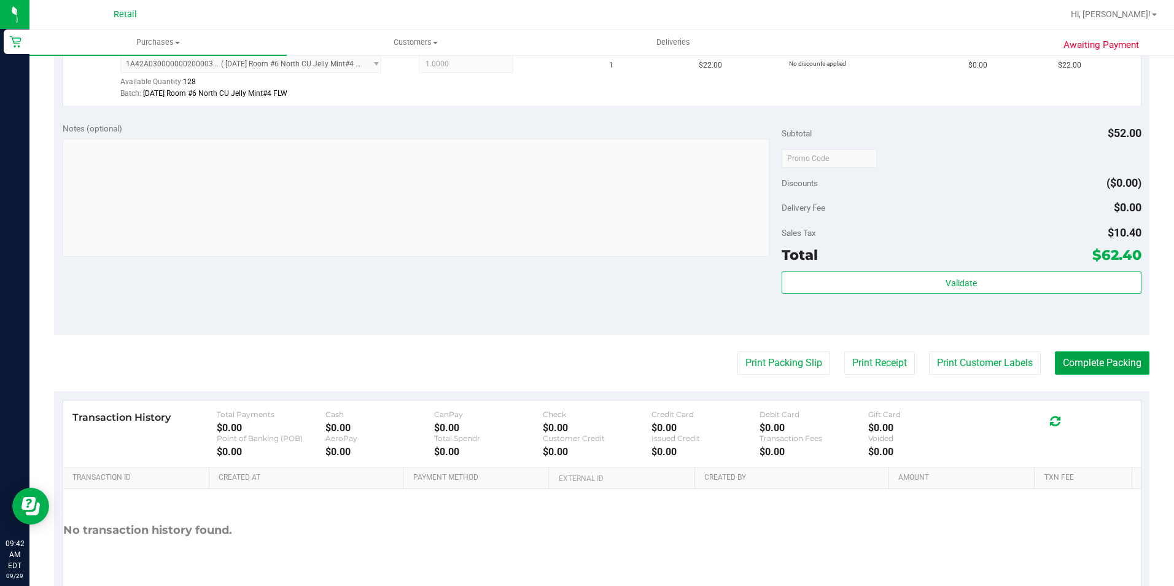
click at [1084, 368] on button "Complete Packing" at bounding box center [1102, 362] width 95 height 23
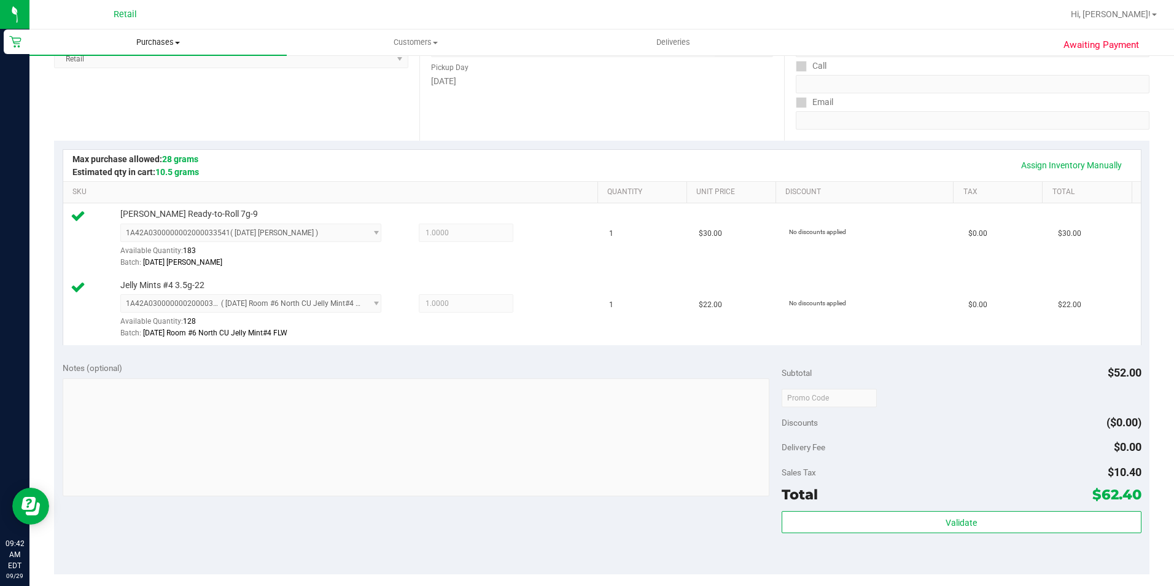
scroll to position [184, 0]
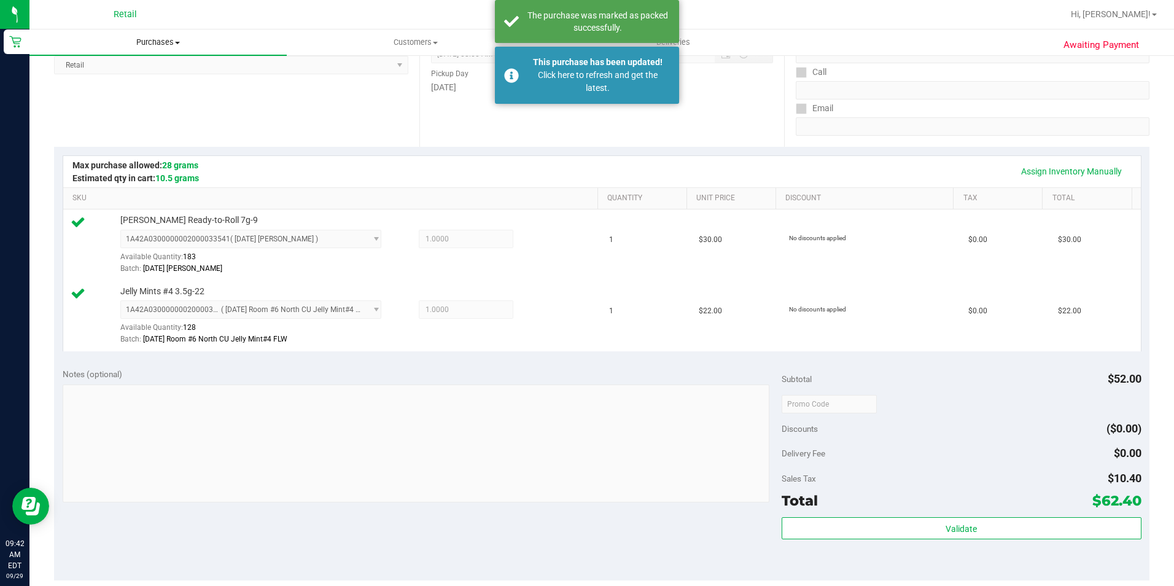
click at [167, 48] on uib-tab-heading "Purchases Summary of purchases Fulfillment All purchases" at bounding box center [157, 42] width 257 height 26
click at [146, 74] on span "Summary of purchases" at bounding box center [92, 74] width 126 height 10
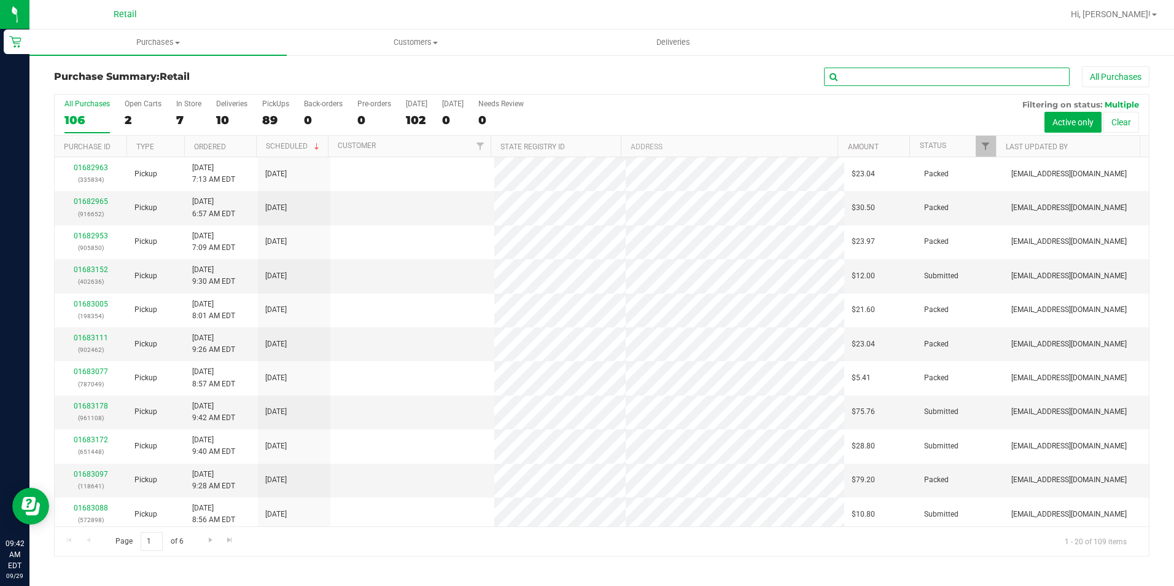
click at [906, 81] on input "text" at bounding box center [947, 77] width 246 height 18
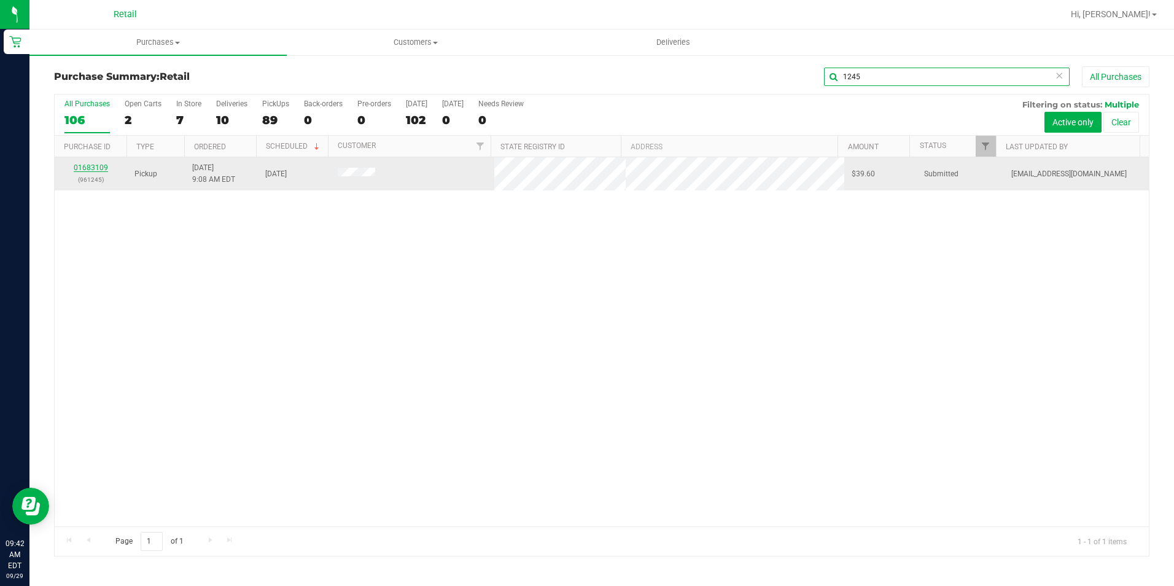
type input "1245"
click at [104, 166] on link "01683109" at bounding box center [91, 167] width 34 height 9
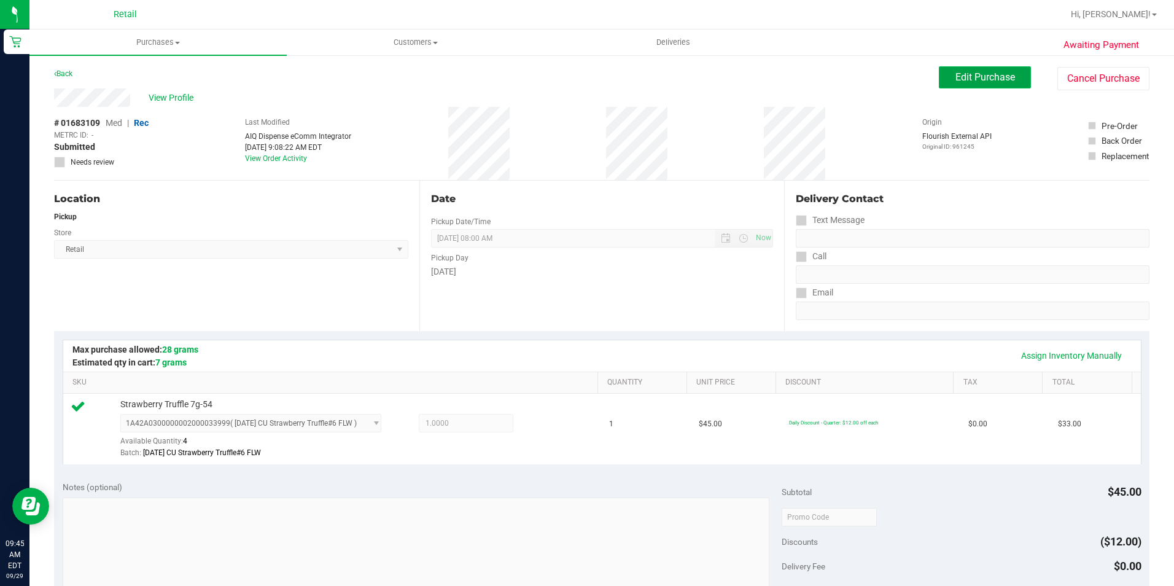
click at [956, 78] on span "Edit Purchase" at bounding box center [986, 77] width 60 height 12
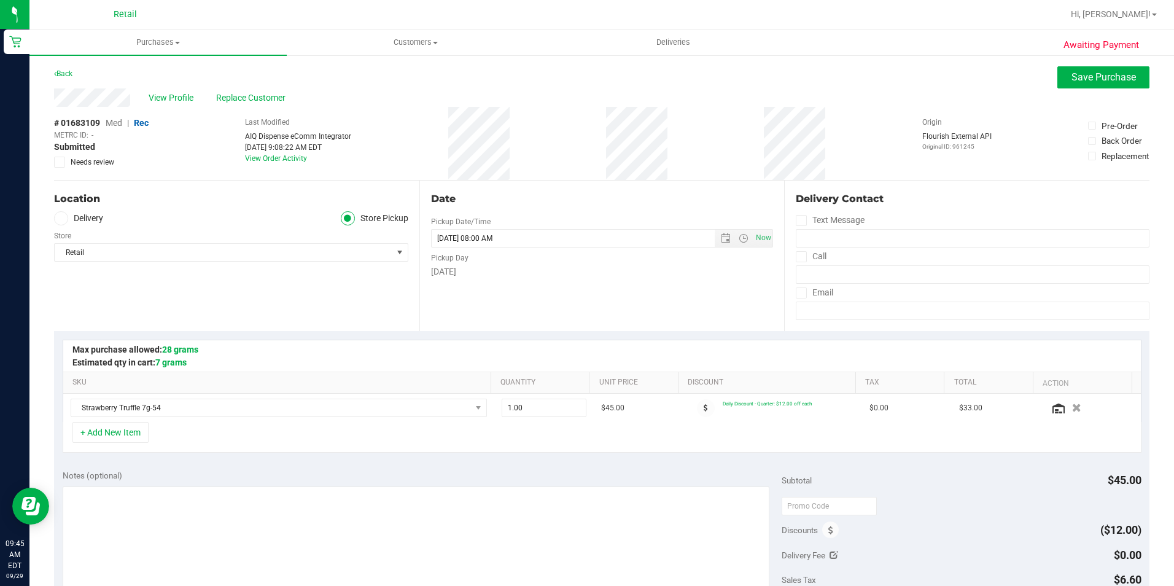
click at [255, 87] on div "Back Save Purchase" at bounding box center [602, 77] width 1096 height 22
click at [240, 97] on span "Replace Customer" at bounding box center [253, 97] width 74 height 13
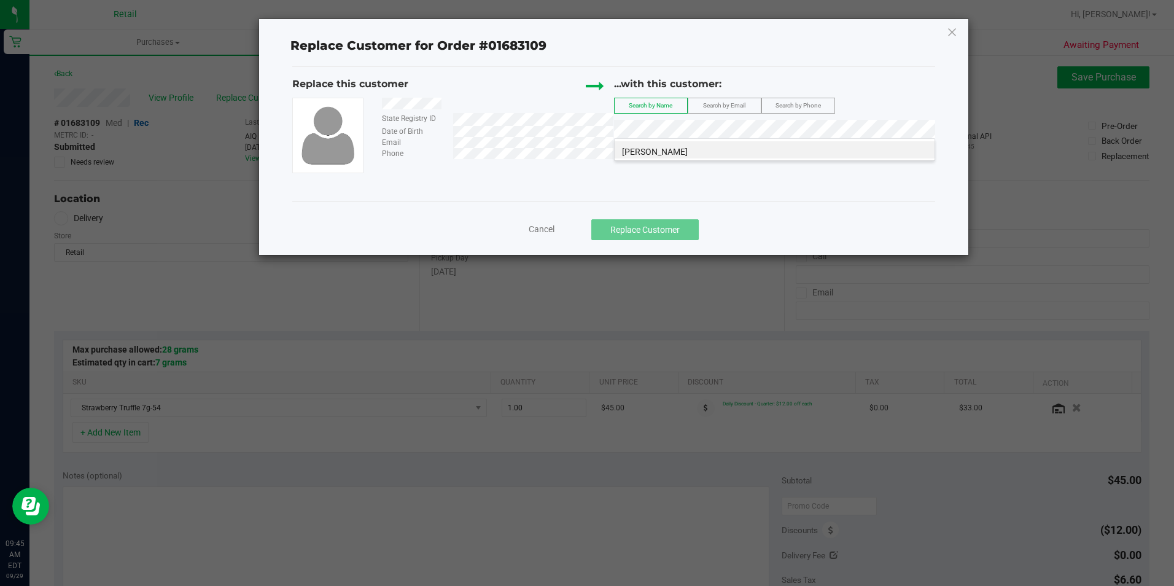
click at [688, 158] on div "[PERSON_NAME]" at bounding box center [774, 149] width 321 height 23
click at [696, 150] on li "[PERSON_NAME]" at bounding box center [775, 149] width 320 height 17
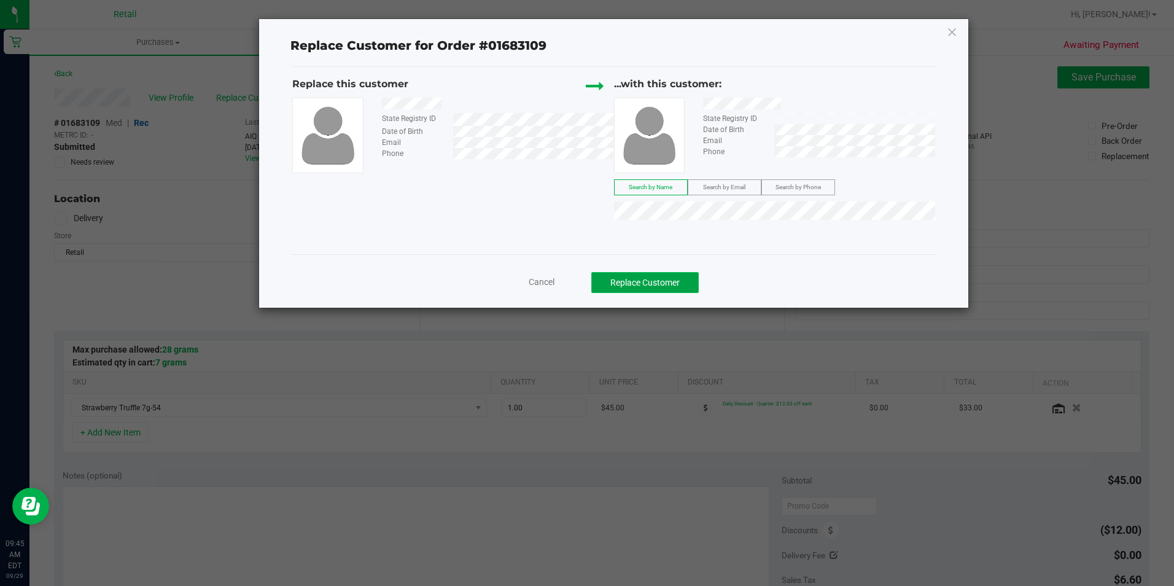
click at [650, 281] on button "Replace Customer" at bounding box center [644, 282] width 107 height 21
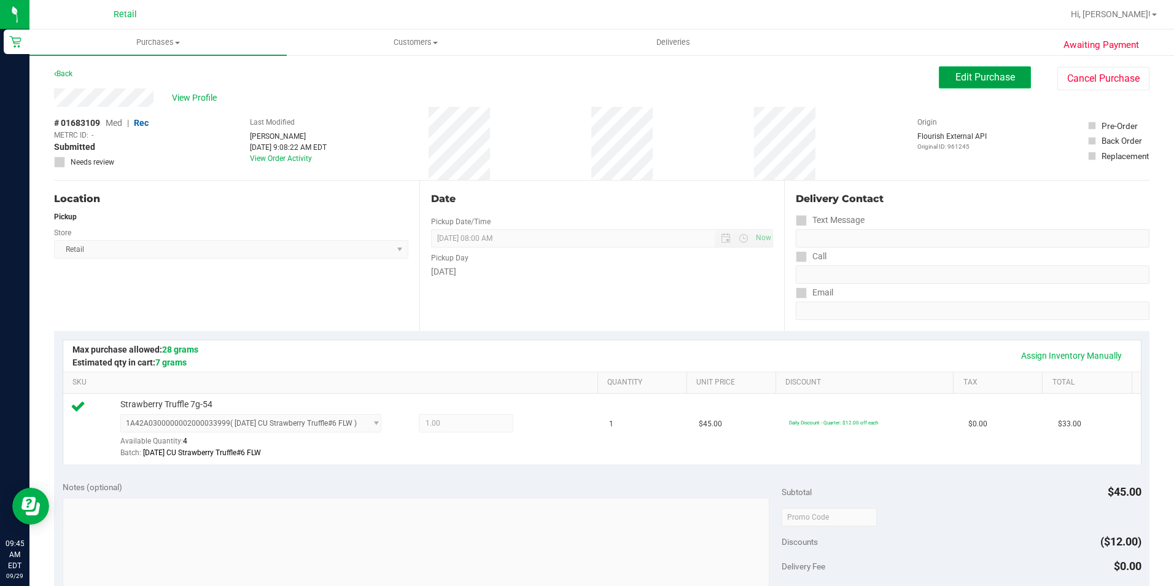
click at [964, 82] on span "Edit Purchase" at bounding box center [986, 77] width 60 height 12
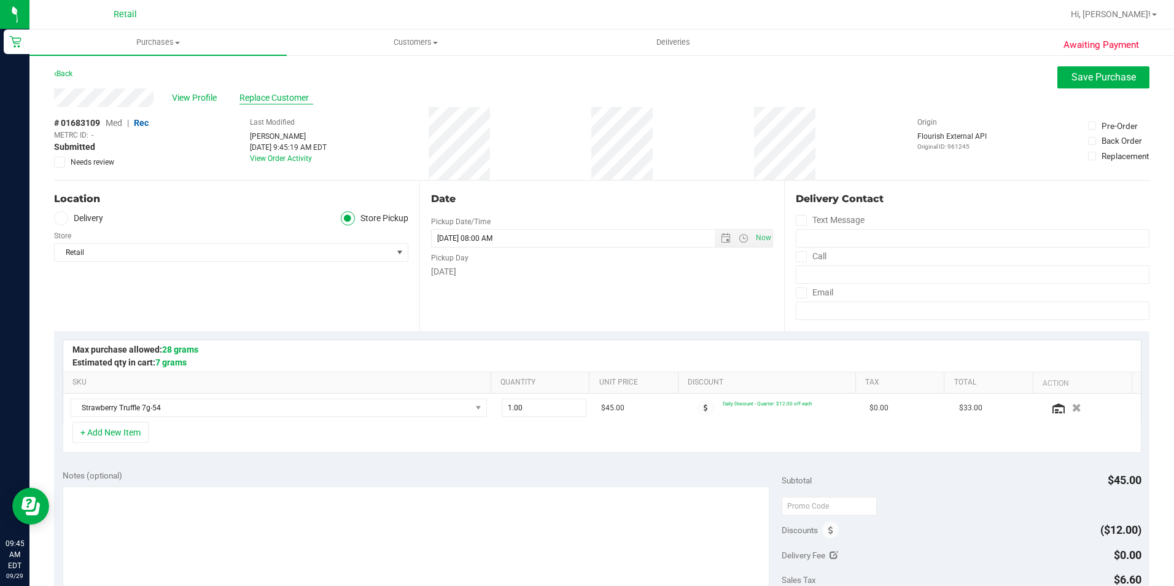
click at [260, 93] on span "Replace Customer" at bounding box center [276, 97] width 74 height 13
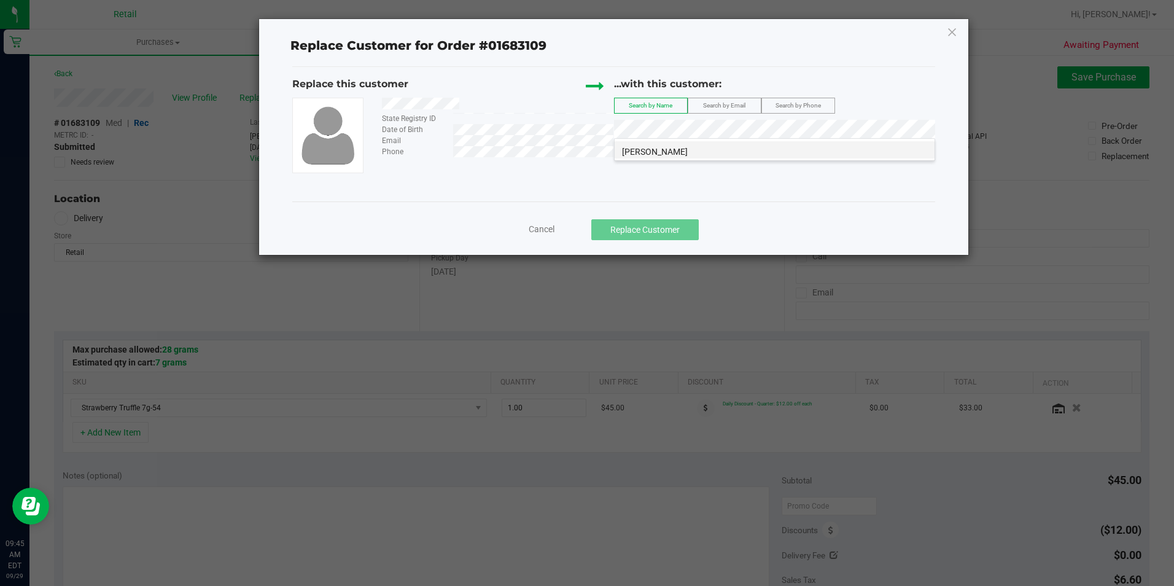
click at [695, 157] on li "[PERSON_NAME]" at bounding box center [775, 149] width 320 height 17
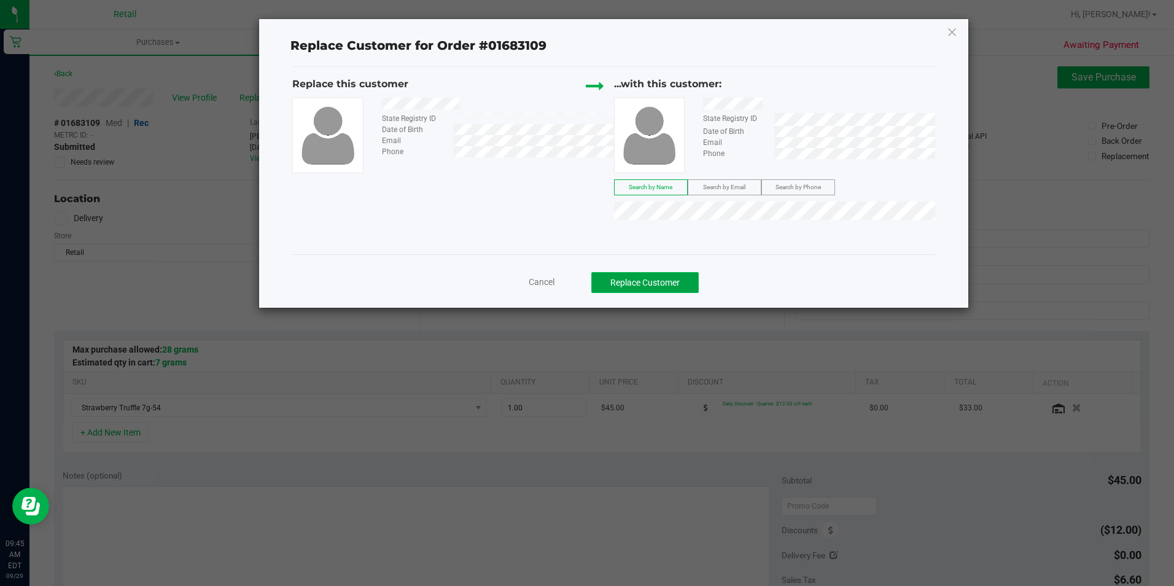
click at [656, 285] on button "Replace Customer" at bounding box center [644, 282] width 107 height 21
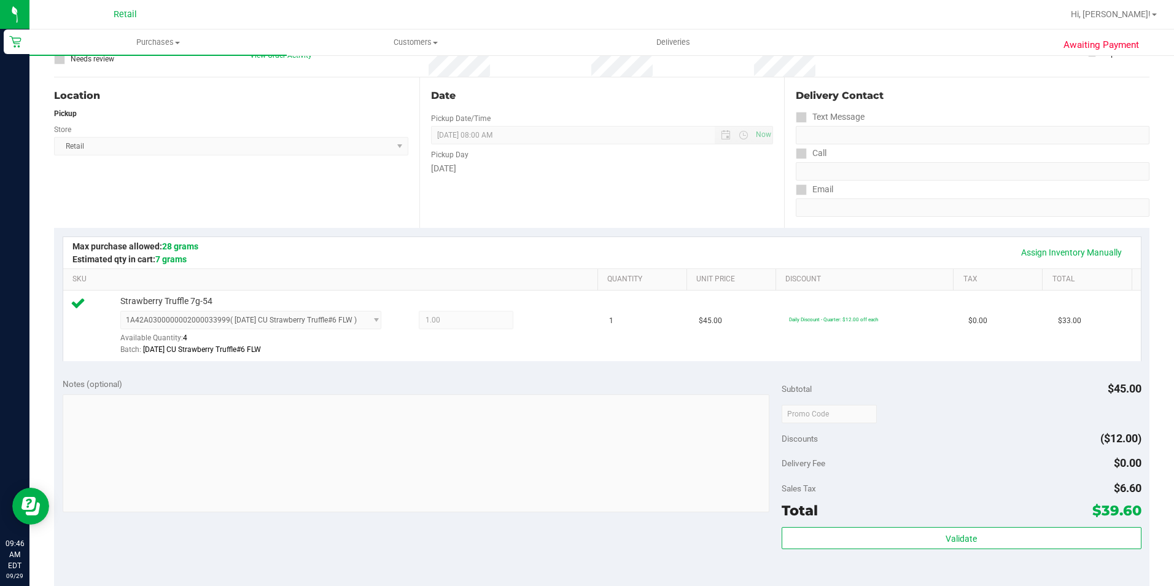
scroll to position [184, 0]
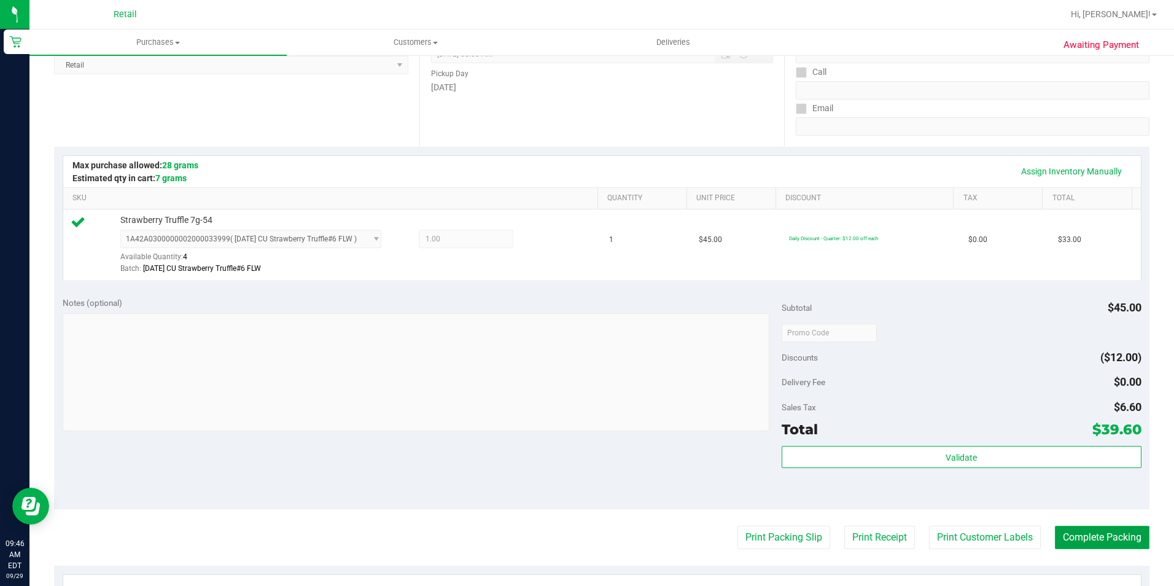
click at [1092, 545] on button "Complete Packing" at bounding box center [1102, 537] width 95 height 23
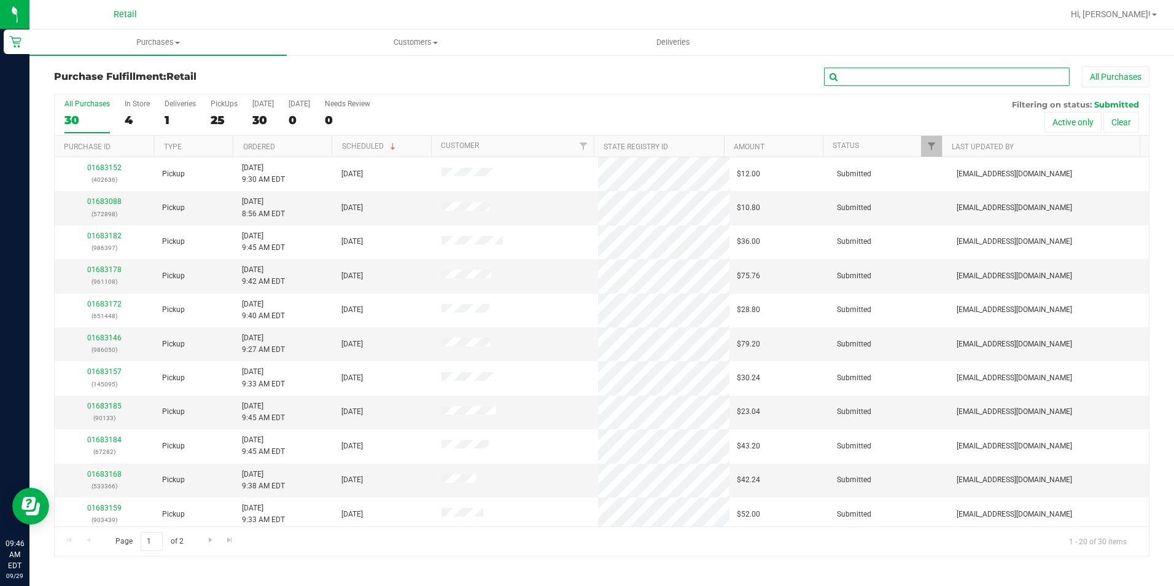
click at [927, 70] on input "text" at bounding box center [947, 77] width 246 height 18
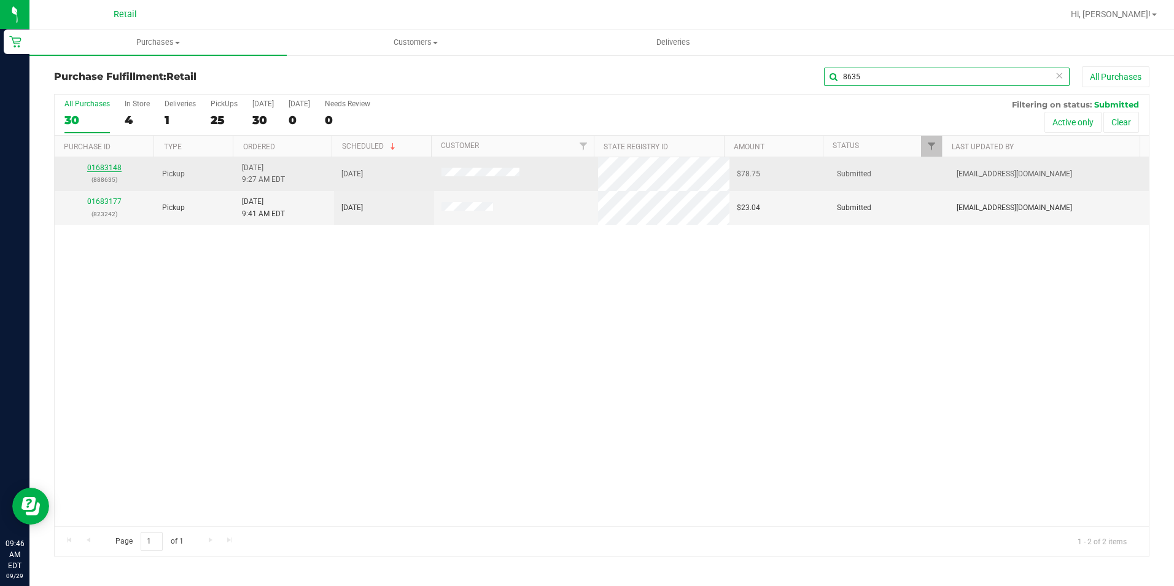
type input "8635"
click at [98, 167] on link "01683148" at bounding box center [104, 167] width 34 height 9
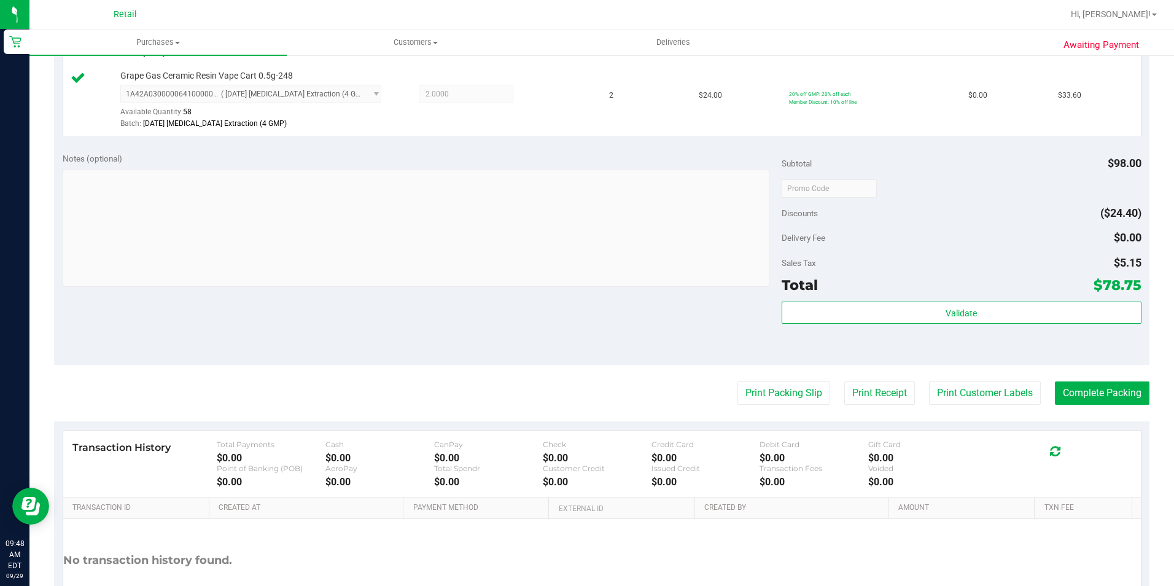
scroll to position [430, 0]
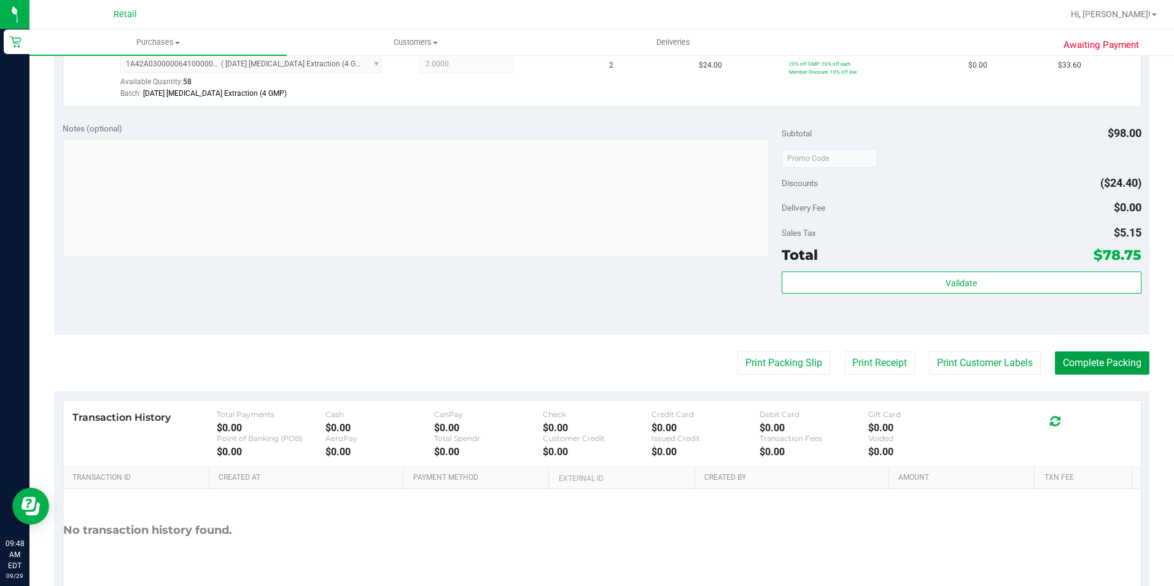
click at [1097, 355] on button "Complete Packing" at bounding box center [1102, 362] width 95 height 23
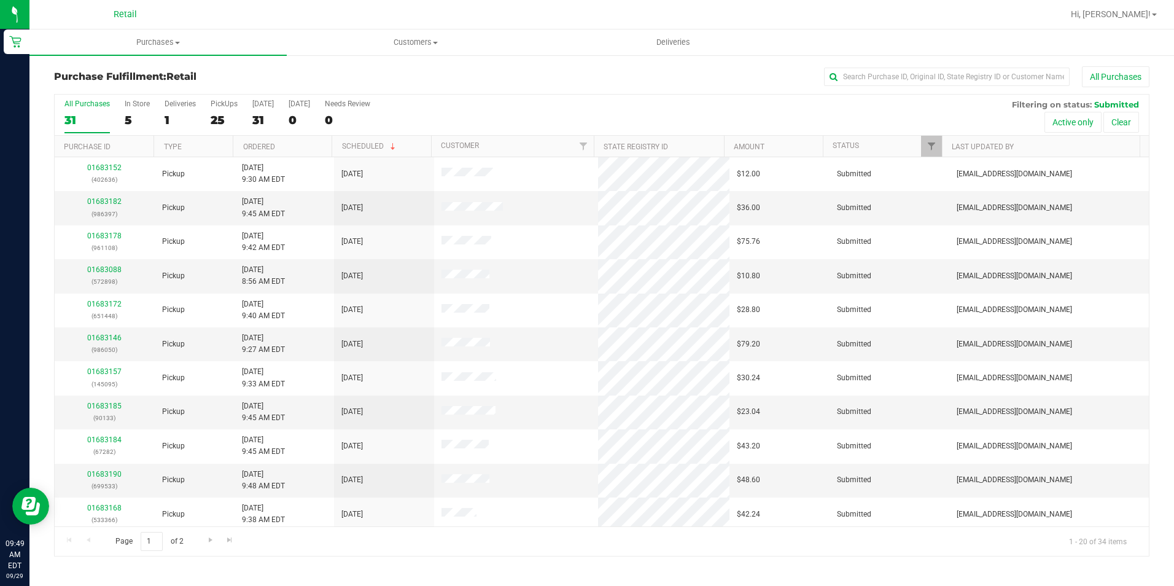
click at [975, 60] on div "Purchase Fulfillment: Retail All Purchases All Purchases 31 In Store 5 Deliveri…" at bounding box center [601, 311] width 1145 height 515
click at [968, 71] on input "text" at bounding box center [947, 77] width 246 height 18
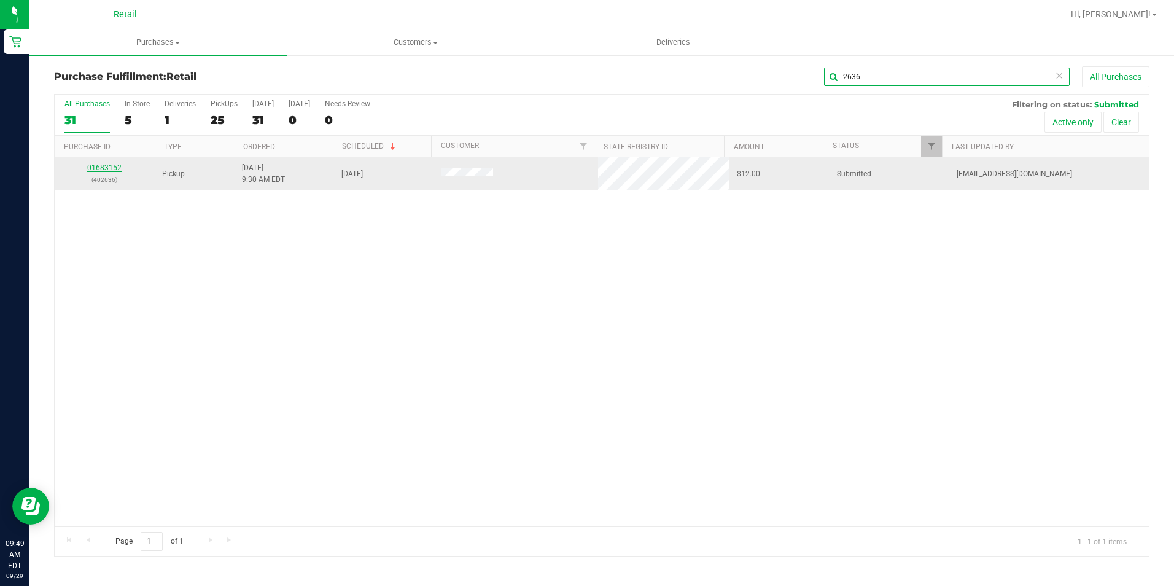
type input "2636"
click at [105, 165] on link "01683152" at bounding box center [104, 167] width 34 height 9
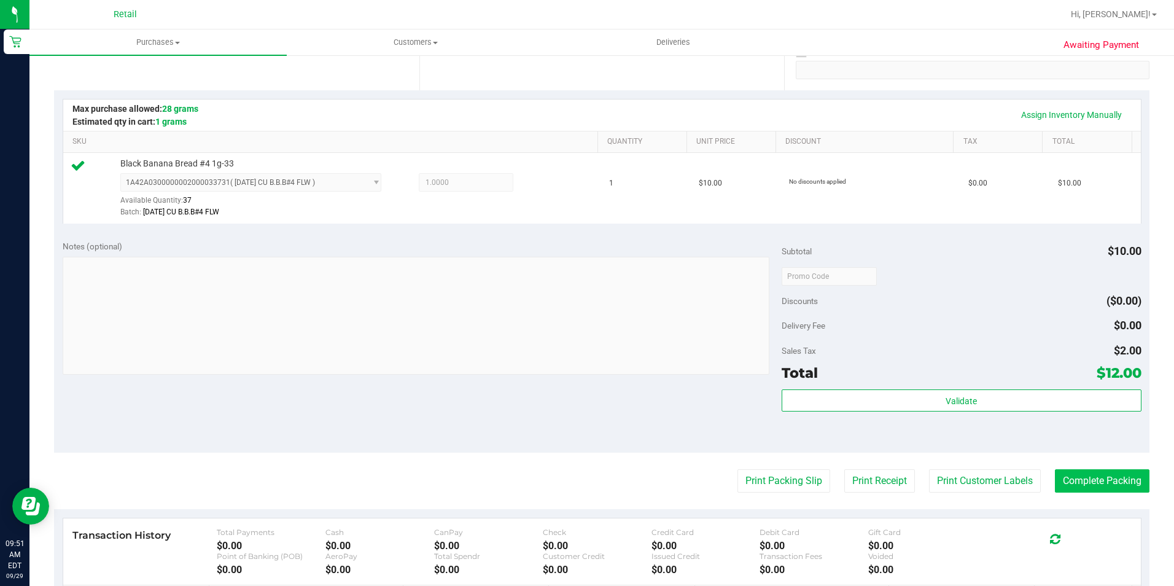
scroll to position [246, 0]
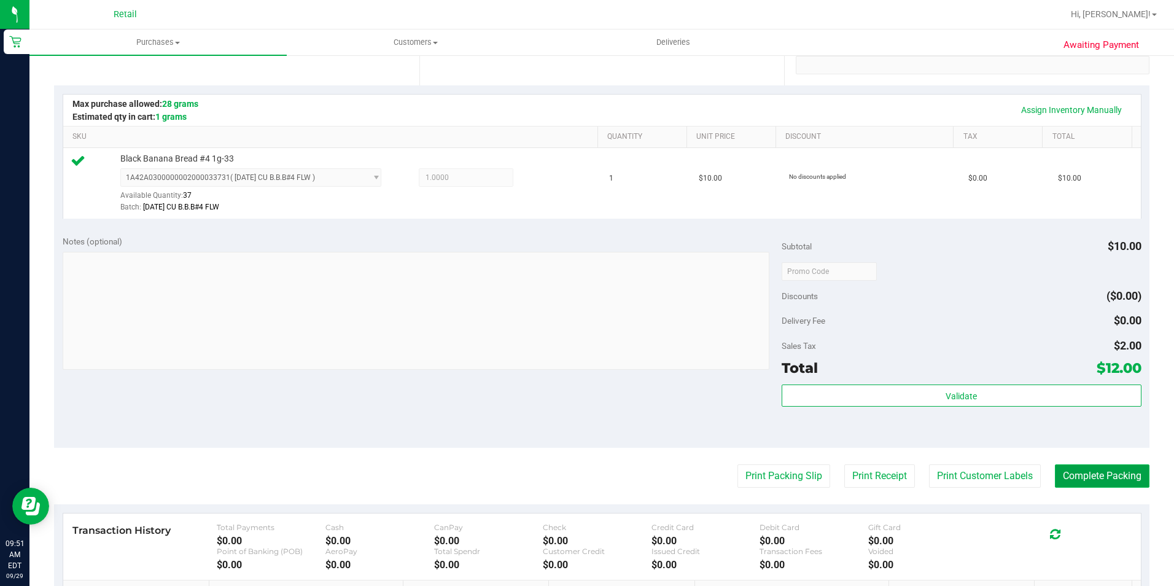
click at [1071, 476] on button "Complete Packing" at bounding box center [1102, 475] width 95 height 23
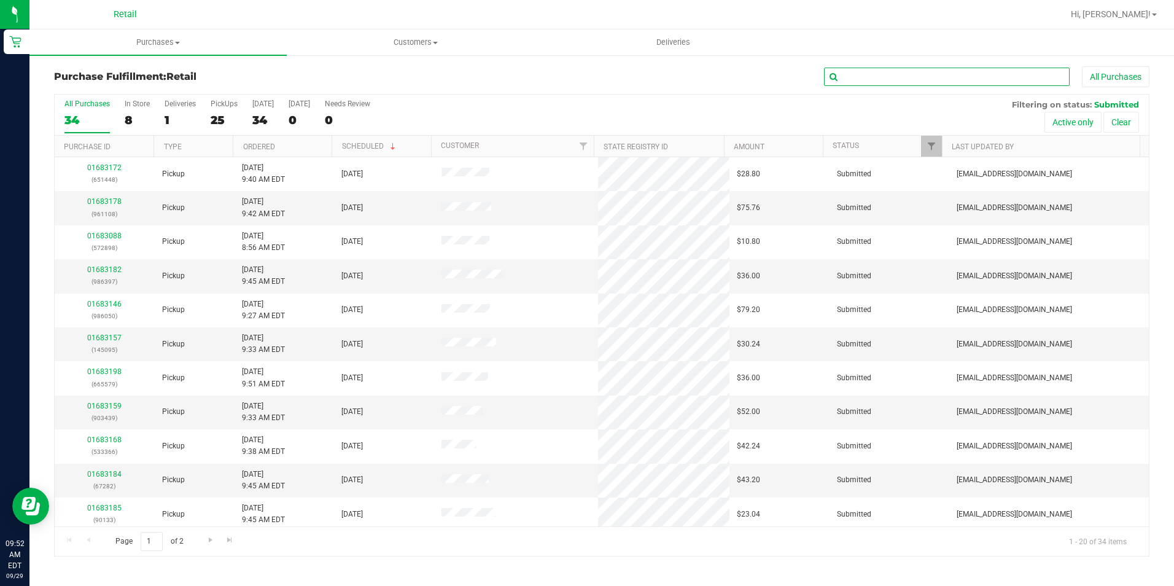
click at [912, 74] on input "text" at bounding box center [947, 77] width 246 height 18
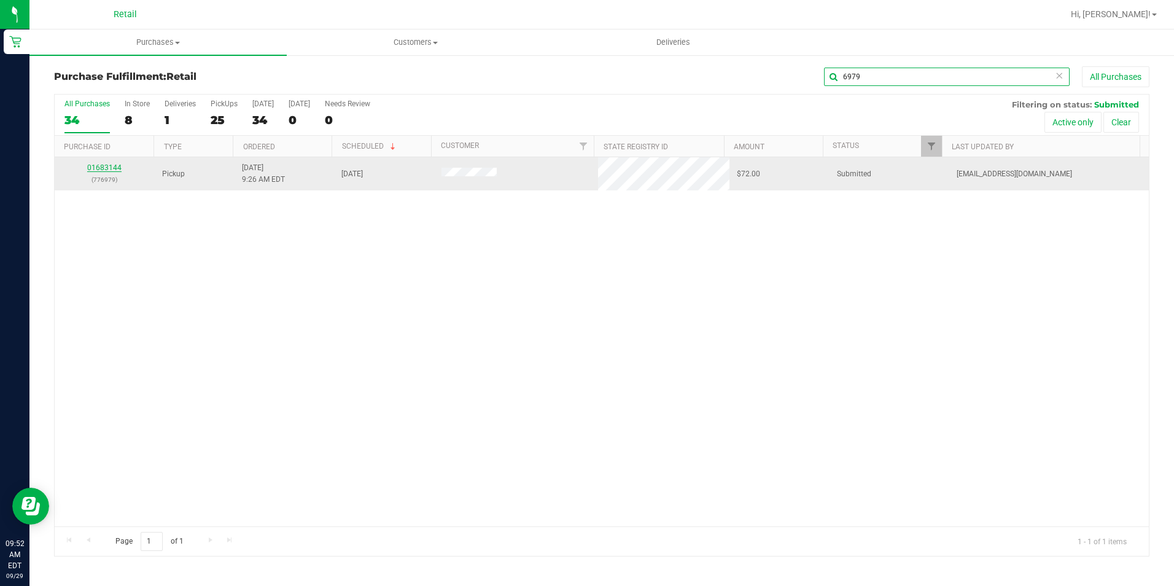
type input "6979"
click at [106, 166] on link "01683144" at bounding box center [104, 167] width 34 height 9
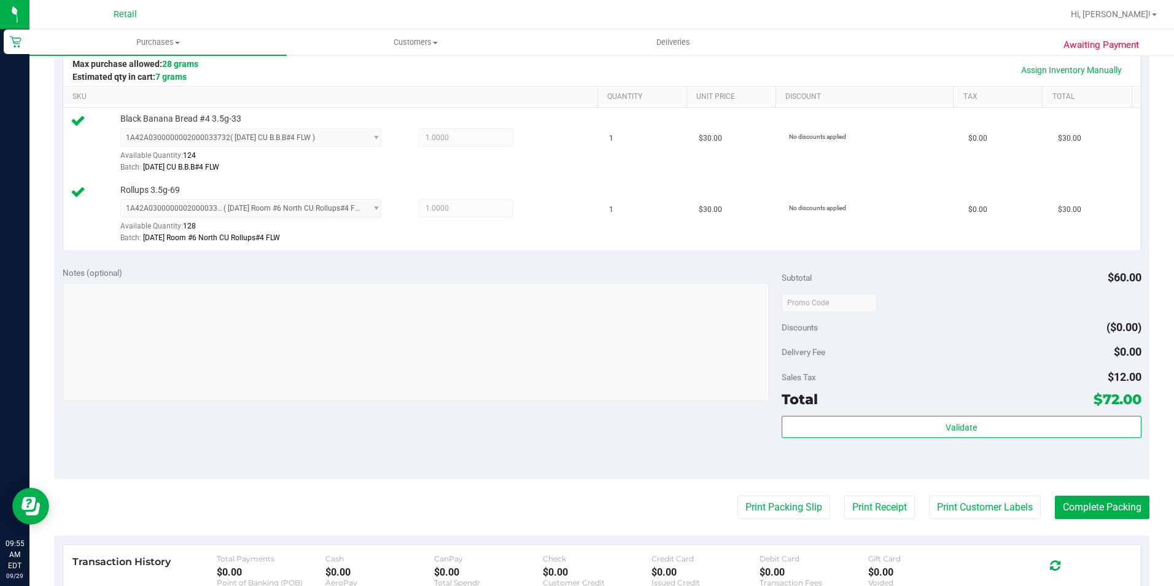
scroll to position [307, 0]
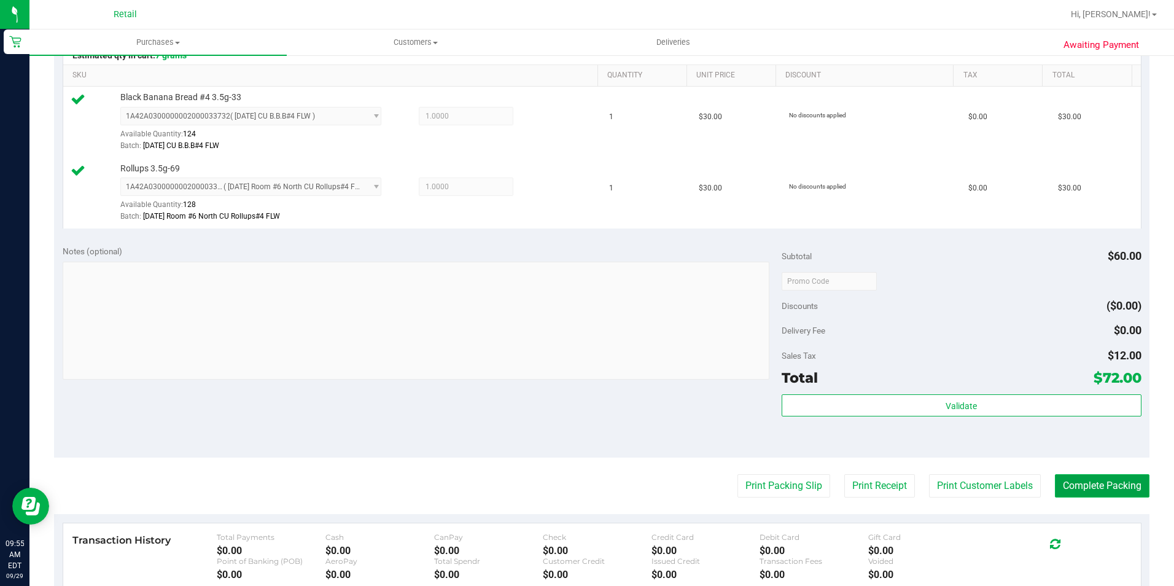
click at [1078, 478] on button "Complete Packing" at bounding box center [1102, 485] width 95 height 23
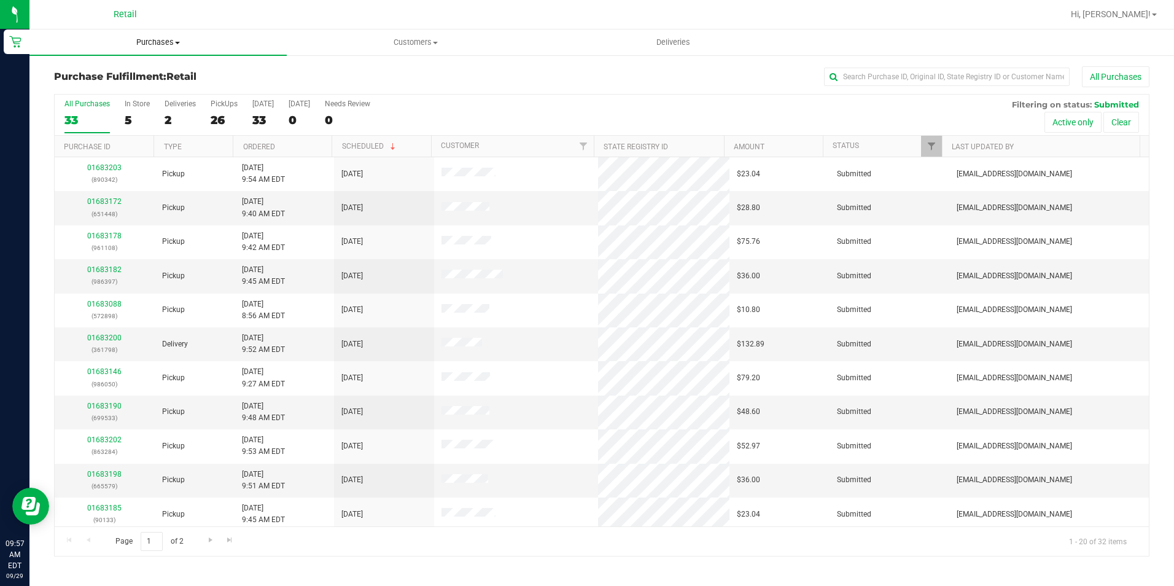
click at [169, 39] on span "Purchases" at bounding box center [157, 42] width 257 height 11
click at [137, 79] on span "Summary of purchases" at bounding box center [92, 74] width 126 height 10
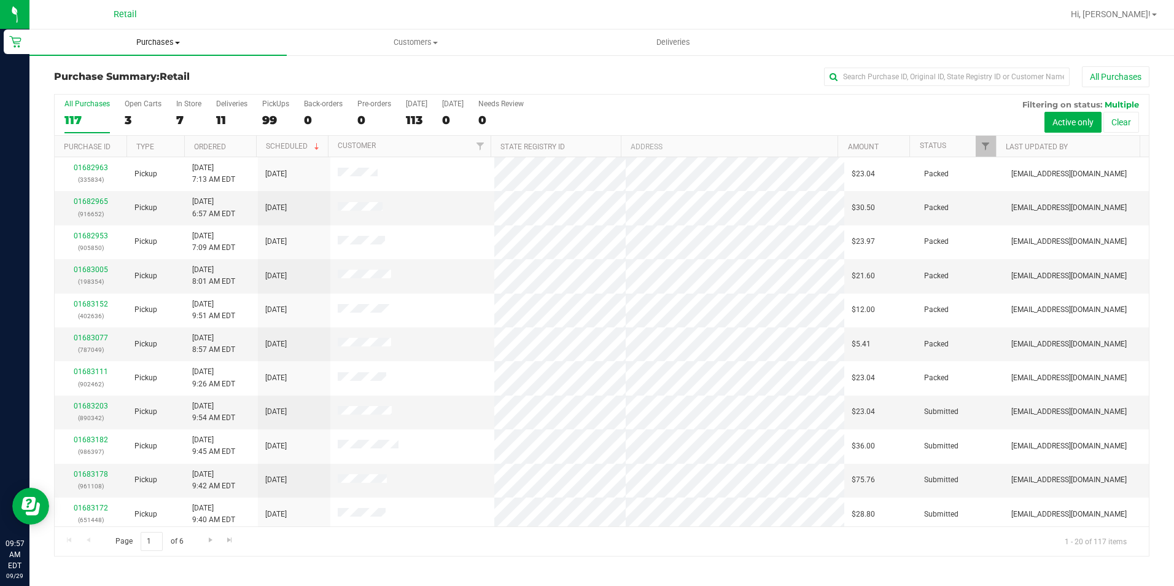
click at [171, 50] on uib-tab-heading "Purchases Summary of purchases Fulfillment All purchases" at bounding box center [157, 42] width 257 height 26
click at [954, 71] on input "text" at bounding box center [947, 77] width 246 height 18
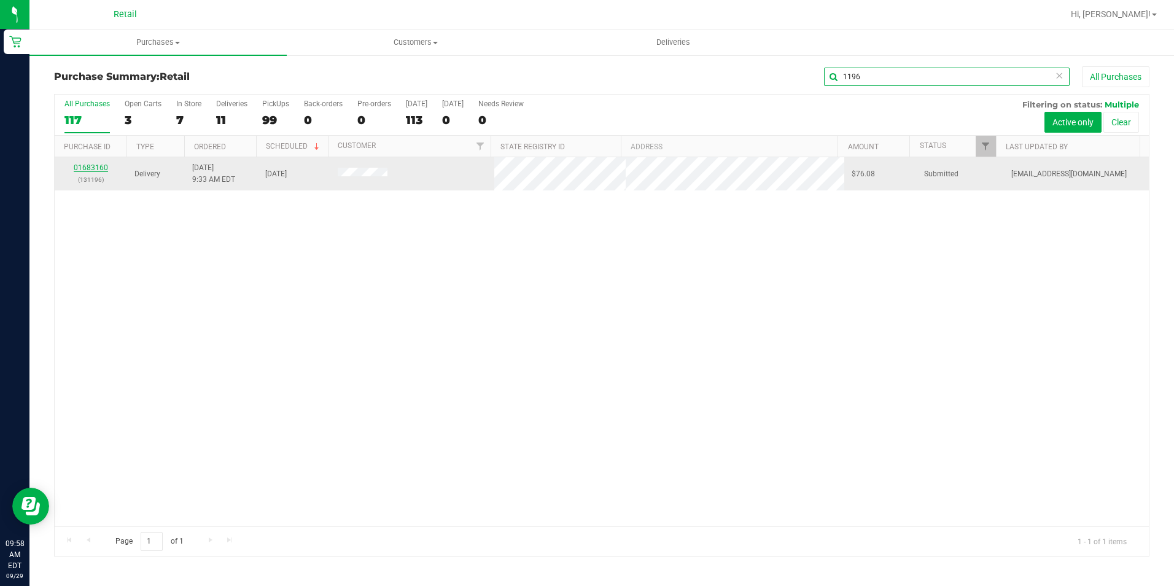
type input "1196"
click at [89, 165] on link "01683160" at bounding box center [91, 167] width 34 height 9
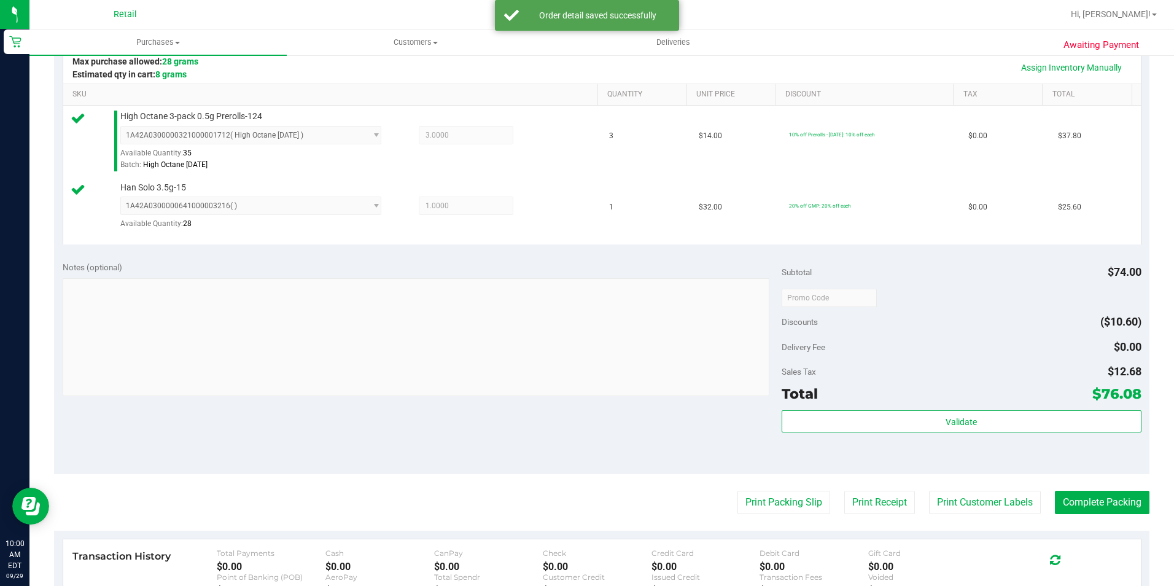
scroll to position [307, 0]
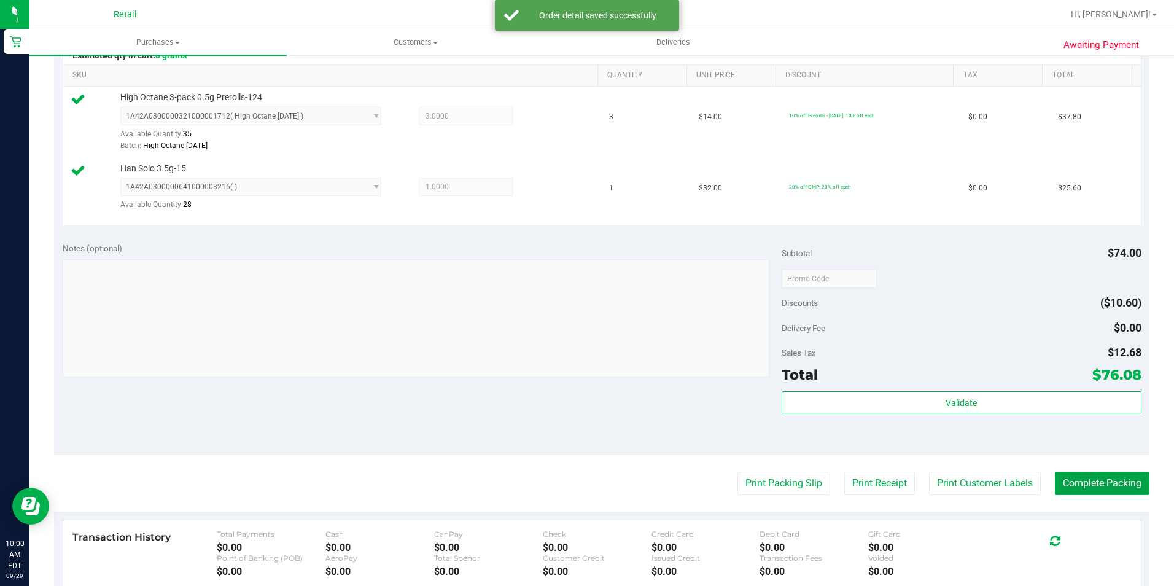
click at [1081, 485] on button "Complete Packing" at bounding box center [1102, 483] width 95 height 23
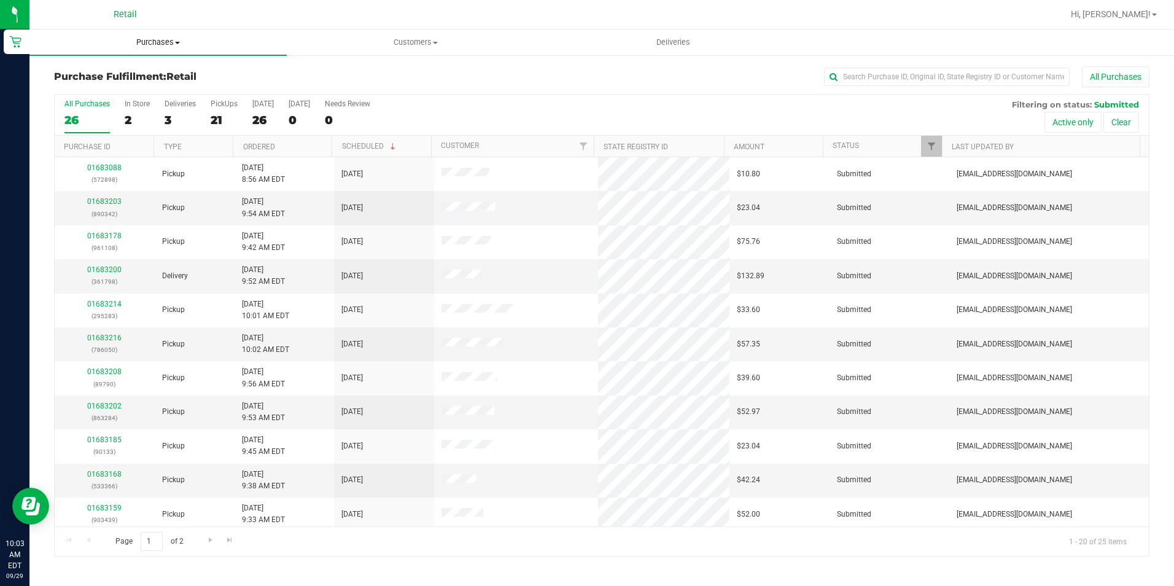
click at [166, 42] on span "Purchases" at bounding box center [157, 42] width 257 height 11
click at [280, 41] on span "Purchases" at bounding box center [157, 42] width 257 height 11
click at [179, 49] on uib-tab-heading "Purchases Summary of purchases Fulfillment All purchases" at bounding box center [157, 42] width 257 height 26
click at [154, 68] on li "Summary of purchases" at bounding box center [157, 74] width 257 height 15
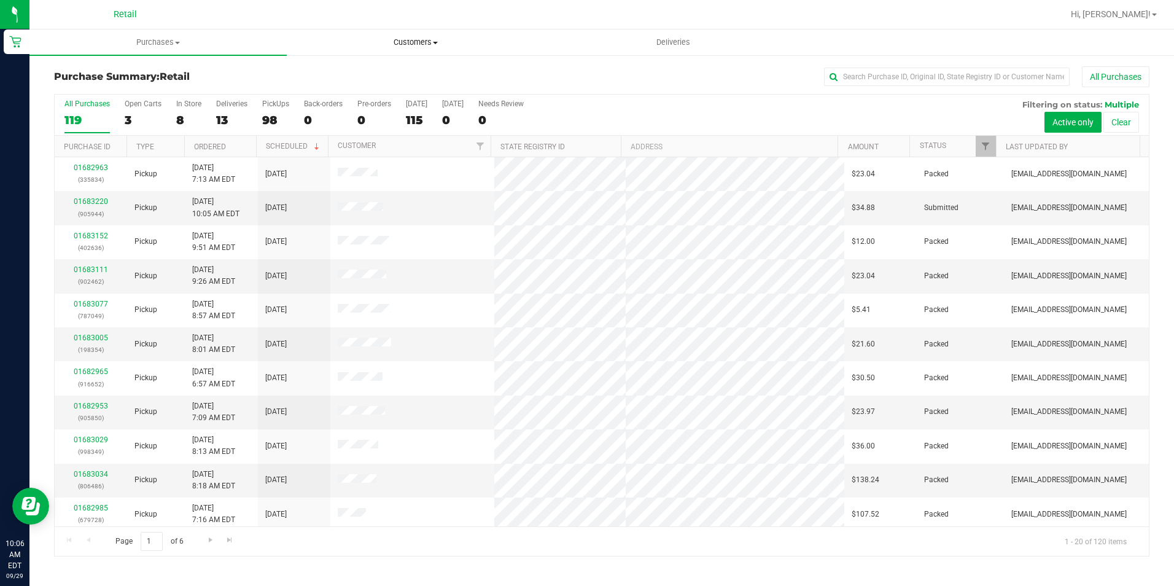
click at [387, 35] on uib-tab-heading "Customers All customers Add a new customer All physicians" at bounding box center [415, 42] width 256 height 25
click at [329, 69] on span "All customers" at bounding box center [331, 74] width 88 height 10
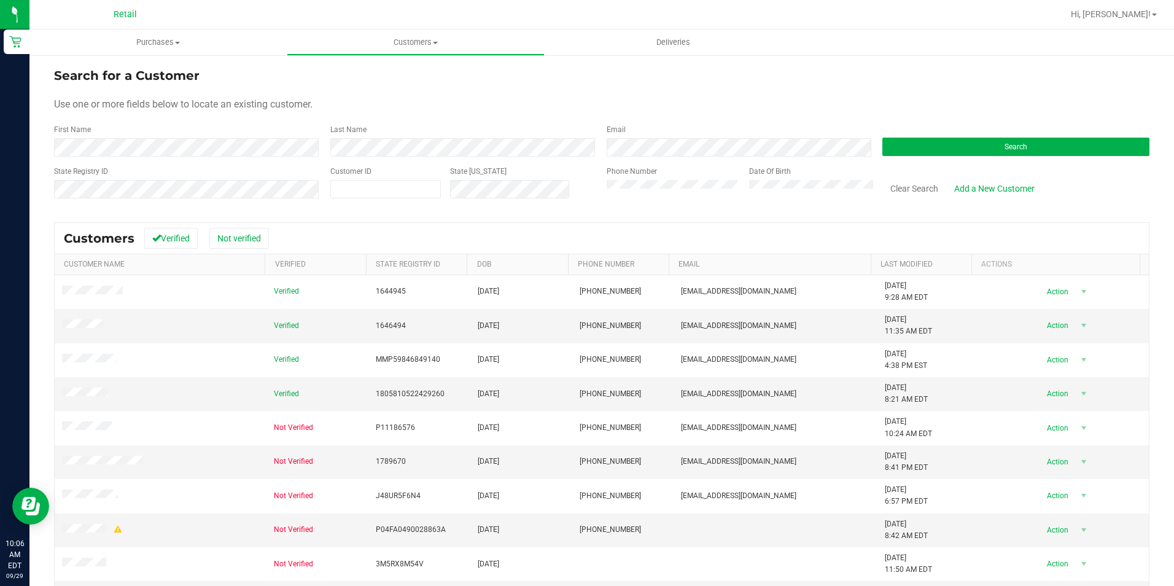
click at [141, 157] on form "Search for a Customer Use one or more fields below to locate an existing custom…" at bounding box center [602, 137] width 1096 height 143
click at [920, 152] on button "Search" at bounding box center [1015, 147] width 267 height 18
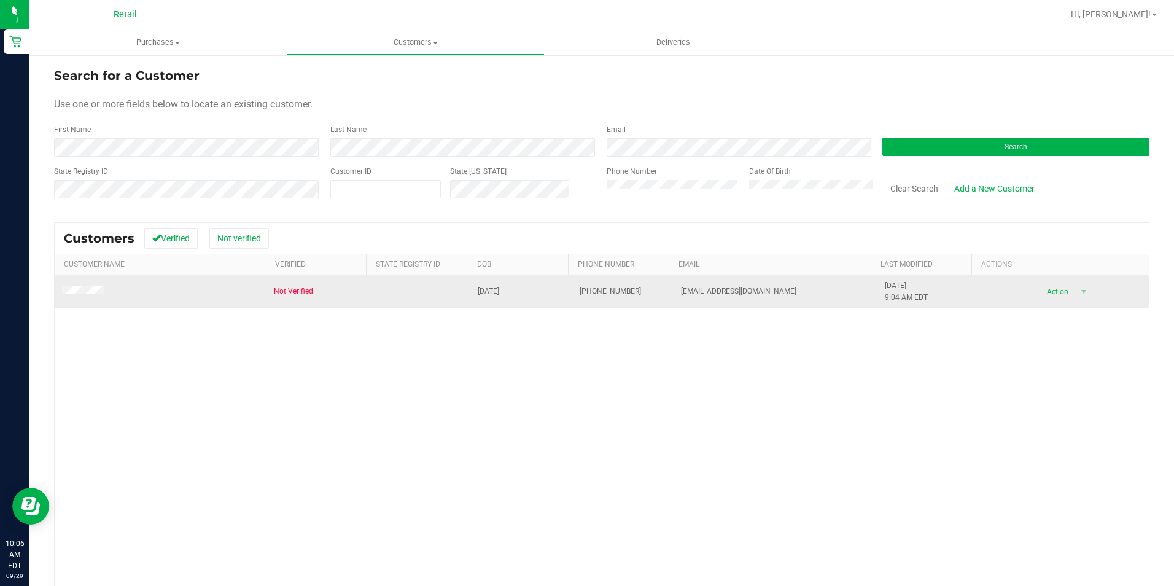
click at [76, 285] on td at bounding box center [161, 291] width 212 height 33
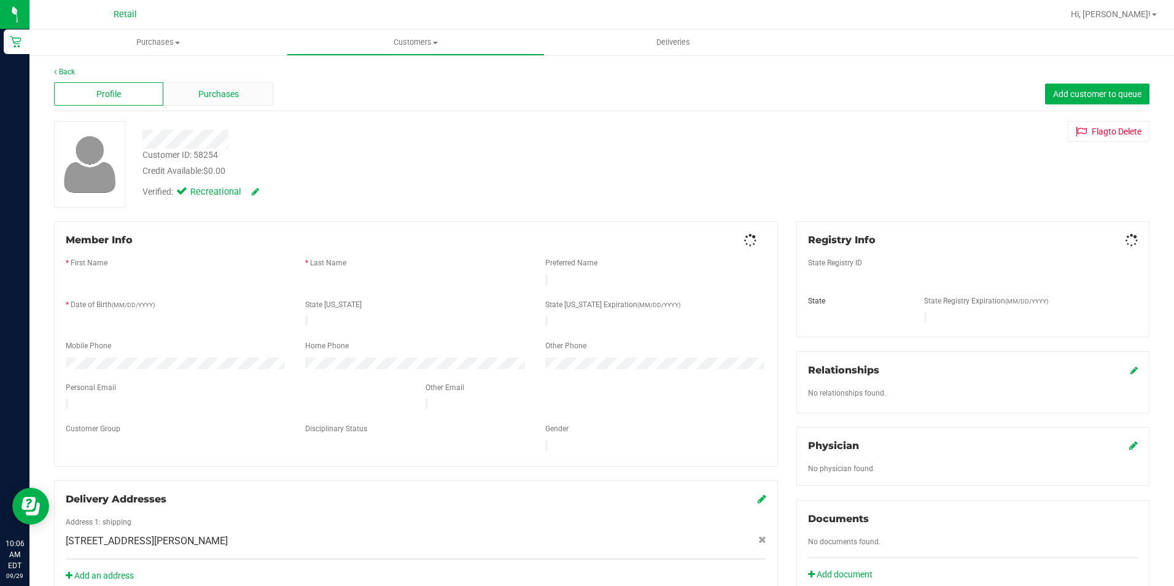
click at [241, 105] on div "Purchases" at bounding box center [217, 93] width 109 height 23
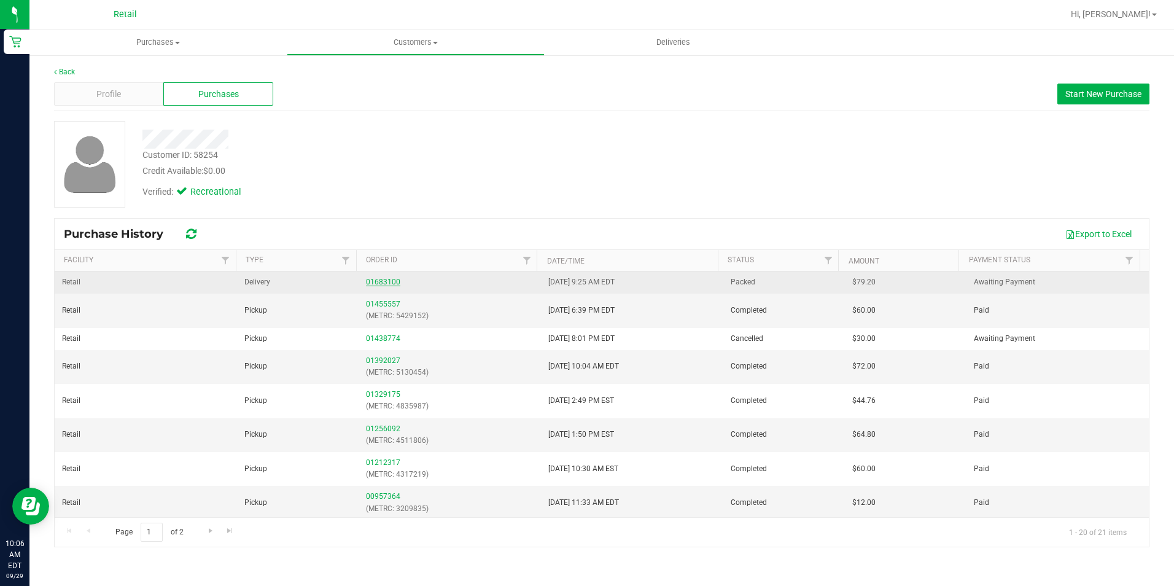
click at [377, 281] on link "01683100" at bounding box center [383, 282] width 34 height 9
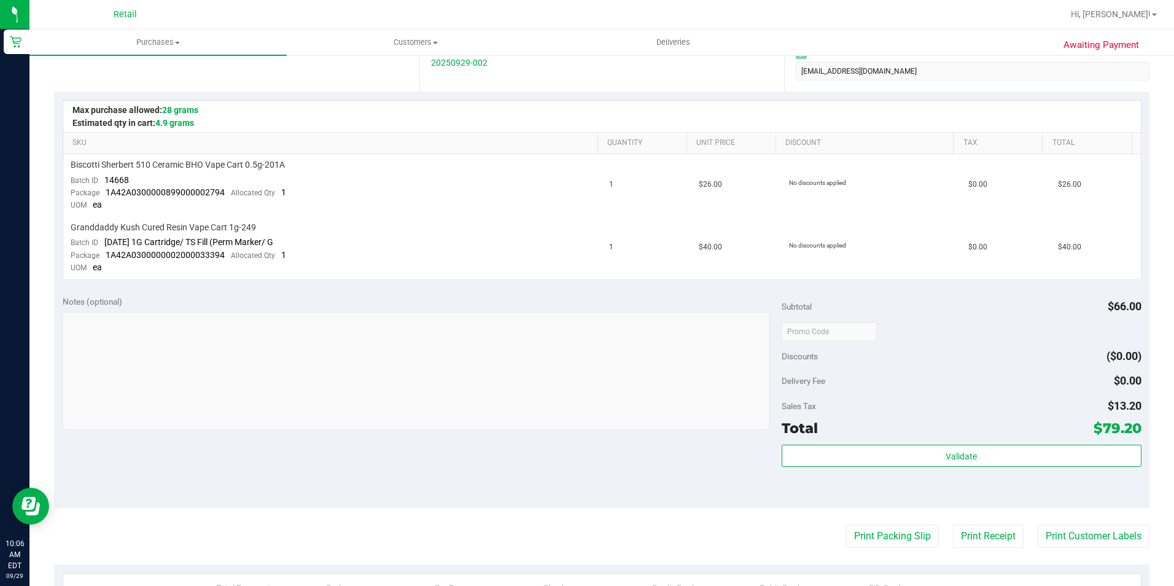
scroll to position [246, 0]
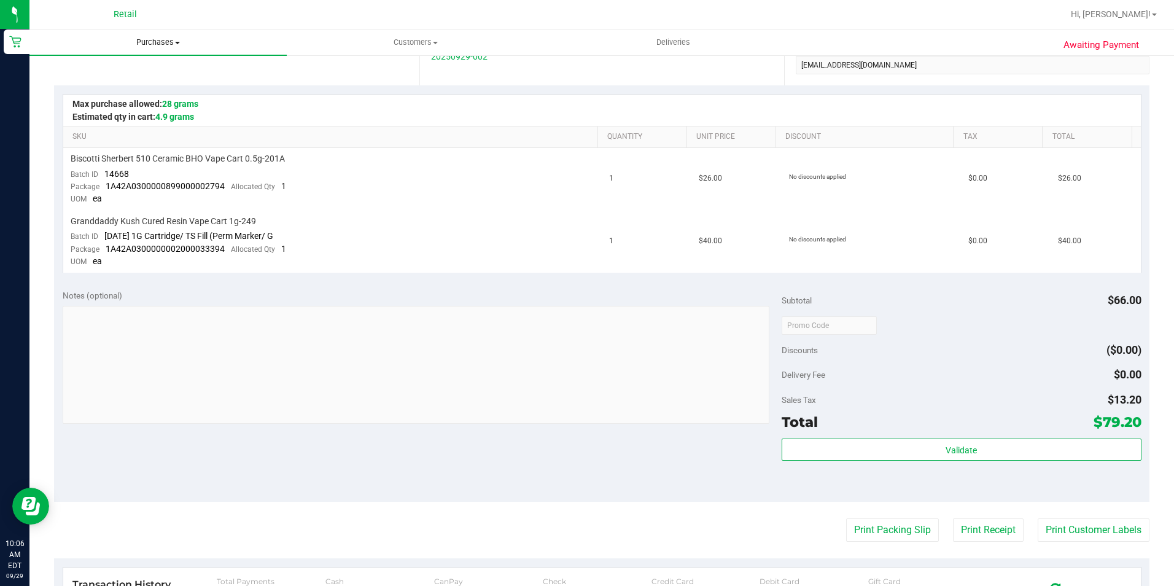
click at [158, 40] on span "Purchases" at bounding box center [157, 42] width 257 height 11
click at [177, 65] on ul "Summary of purchases Fulfillment All purchases" at bounding box center [157, 89] width 257 height 66
click at [165, 71] on div "Location Delivery Address [STREET_ADDRESS][PERSON_NAME] , [GEOGRAPHIC_DATA] , […" at bounding box center [236, 10] width 365 height 150
click at [172, 44] on span "Purchases" at bounding box center [157, 42] width 257 height 11
click at [125, 74] on span "Summary of purchases" at bounding box center [92, 74] width 126 height 10
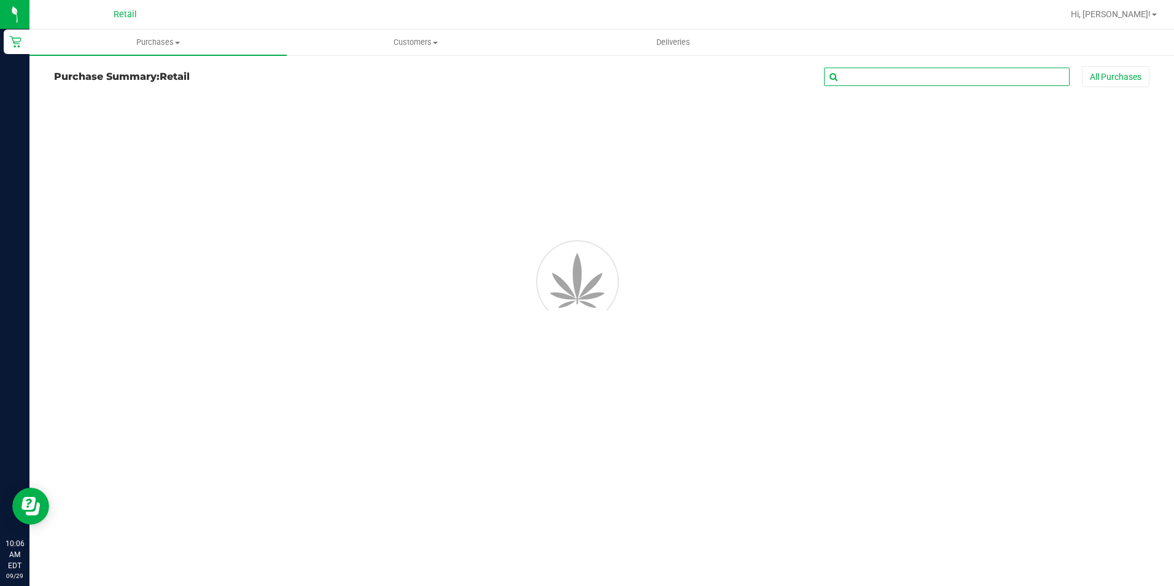
click at [921, 72] on input "text" at bounding box center [947, 77] width 246 height 18
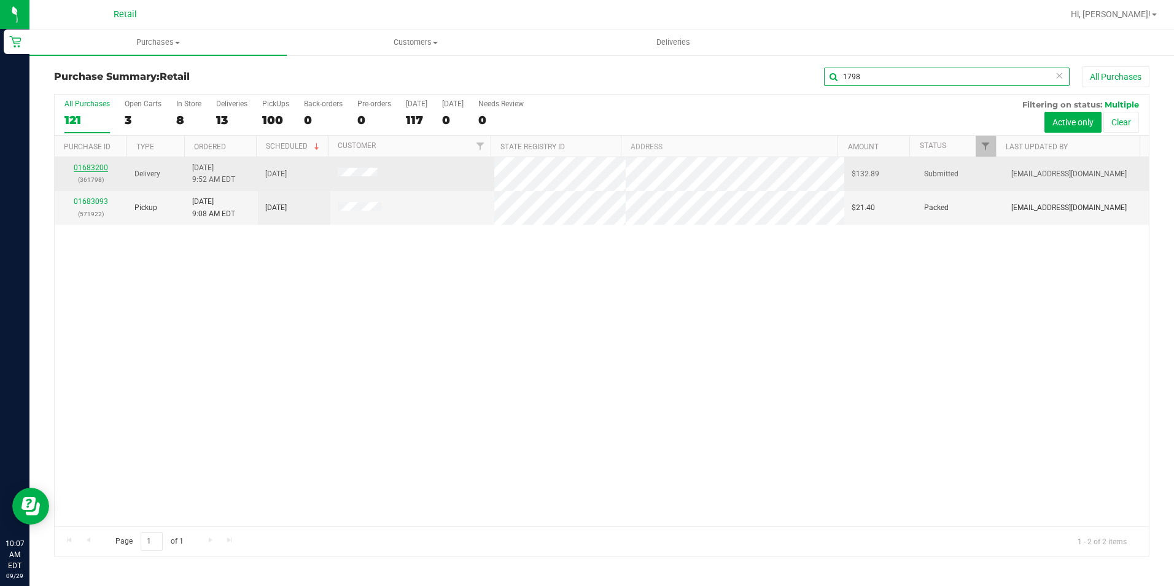
type input "1798"
click at [78, 166] on link "01683200" at bounding box center [91, 167] width 34 height 9
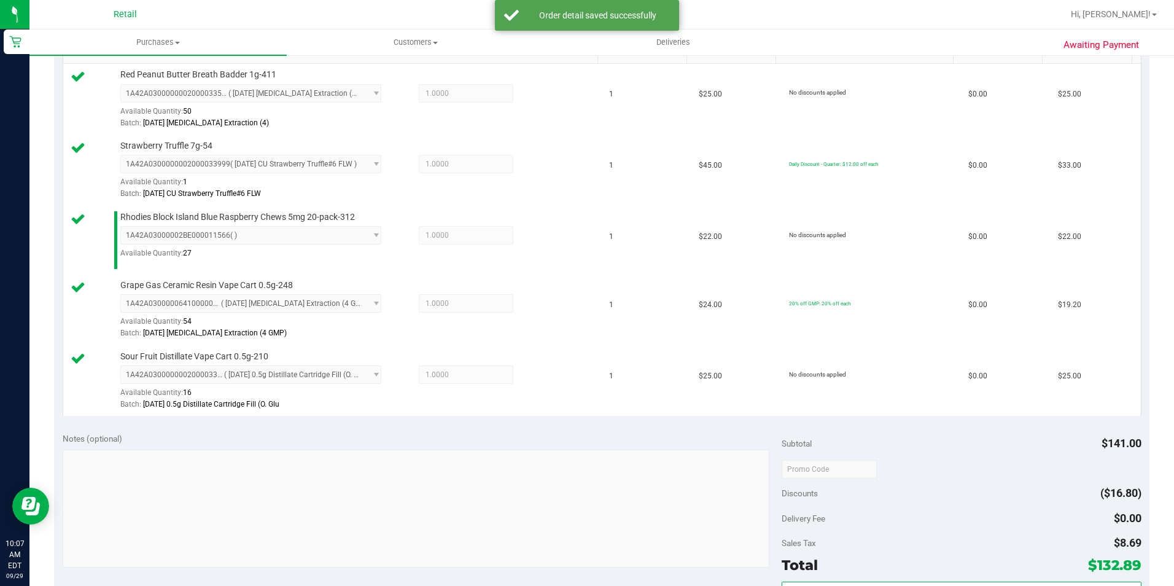
scroll to position [430, 0]
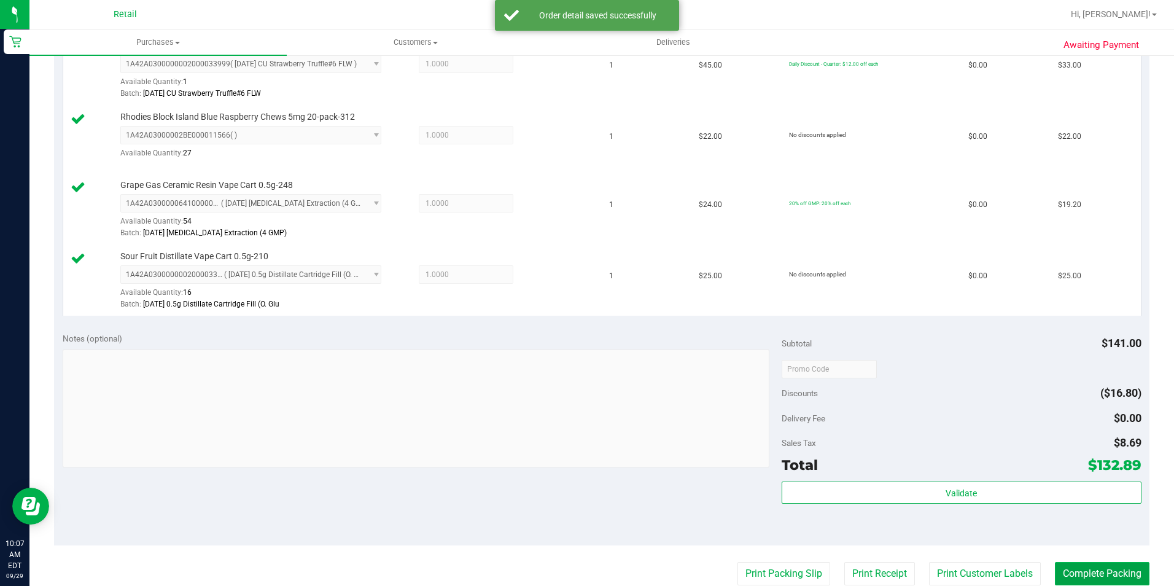
click at [1083, 570] on button "Complete Packing" at bounding box center [1102, 573] width 95 height 23
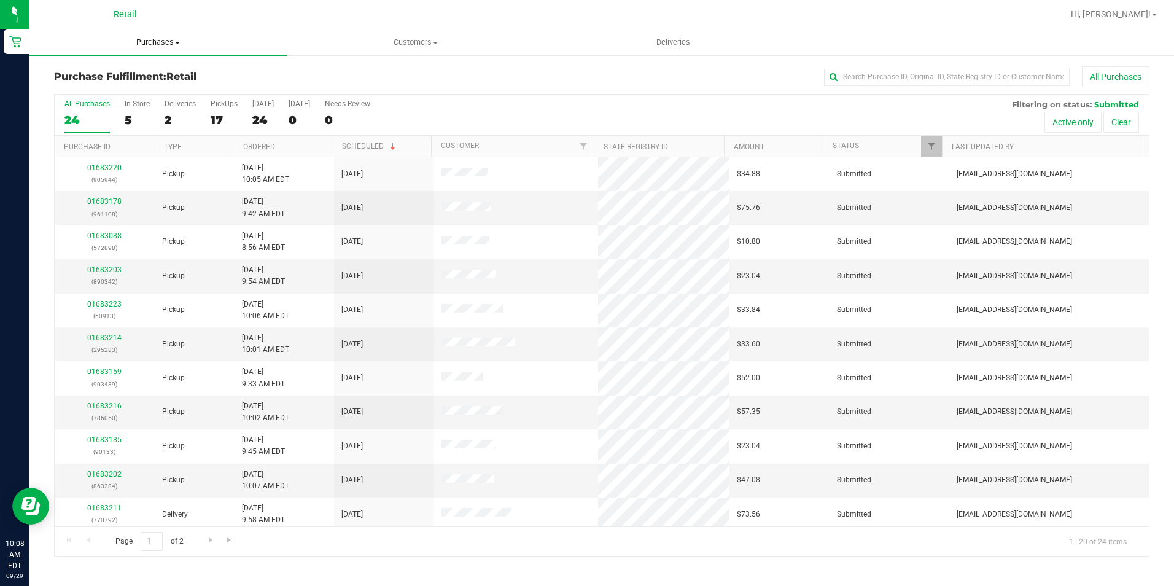
click at [175, 46] on span "Purchases" at bounding box center [157, 42] width 257 height 11
click at [147, 42] on span "Purchases" at bounding box center [157, 42] width 257 height 11
click at [169, 49] on uib-tab-heading "Purchases Summary of purchases Fulfillment All purchases" at bounding box center [157, 42] width 257 height 26
click at [155, 67] on li "Summary of purchases" at bounding box center [157, 74] width 257 height 15
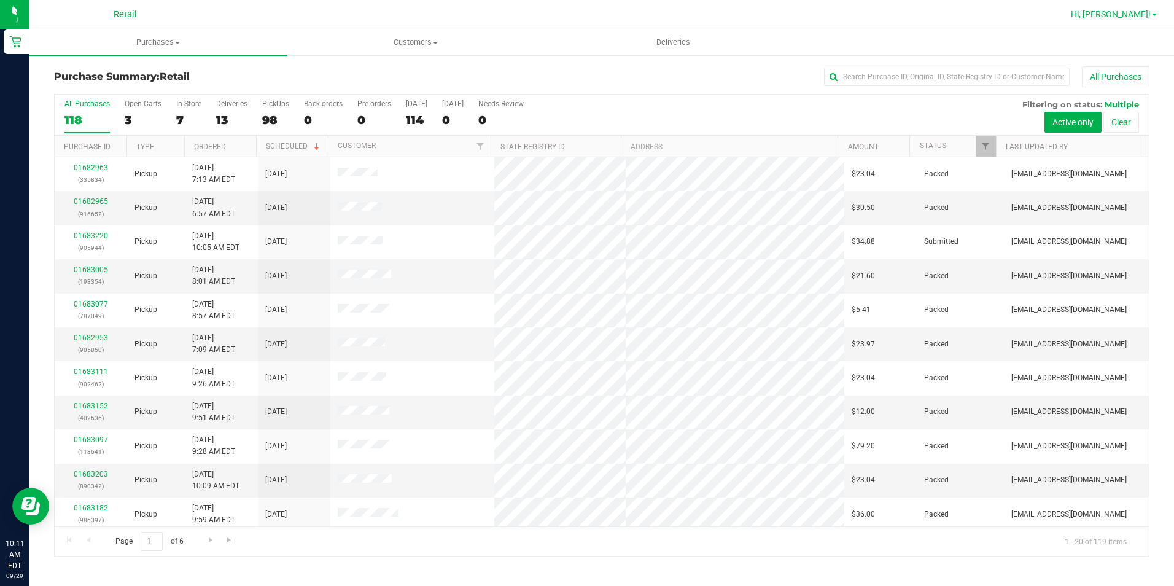
click at [1129, 20] on link "Hi, [PERSON_NAME]!" at bounding box center [1114, 14] width 96 height 13
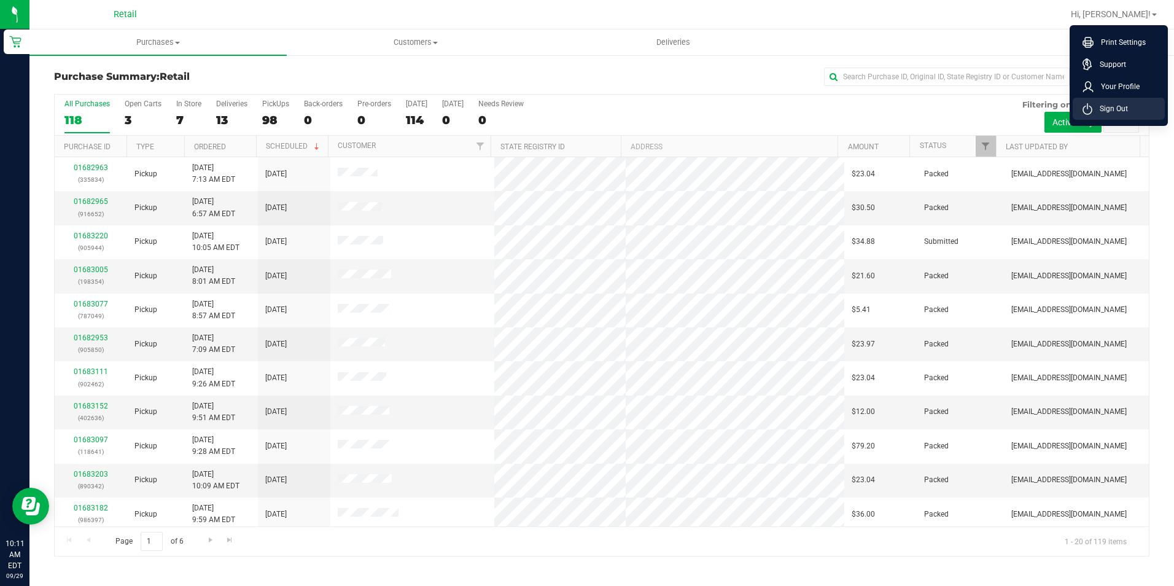
click at [1138, 105] on li "Sign Out" at bounding box center [1119, 109] width 92 height 22
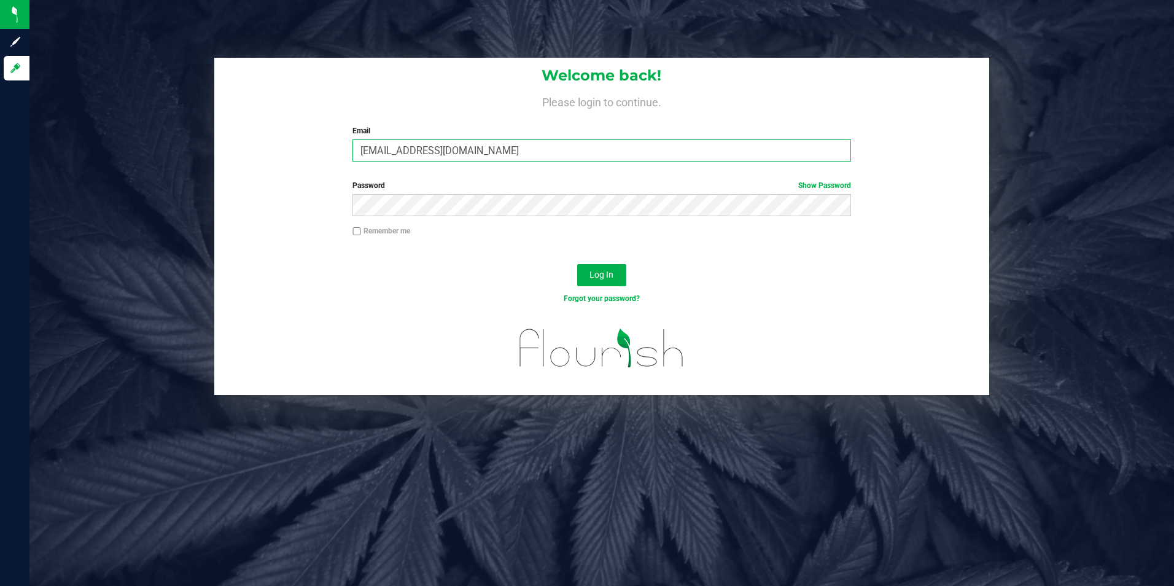
drag, startPoint x: 570, startPoint y: 154, endPoint x: 267, endPoint y: 127, distance: 304.6
click at [273, 133] on div "Welcome back! Please login to continue. Email [EMAIL_ADDRESS][DOMAIN_NAME] Requ…" at bounding box center [602, 115] width 776 height 114
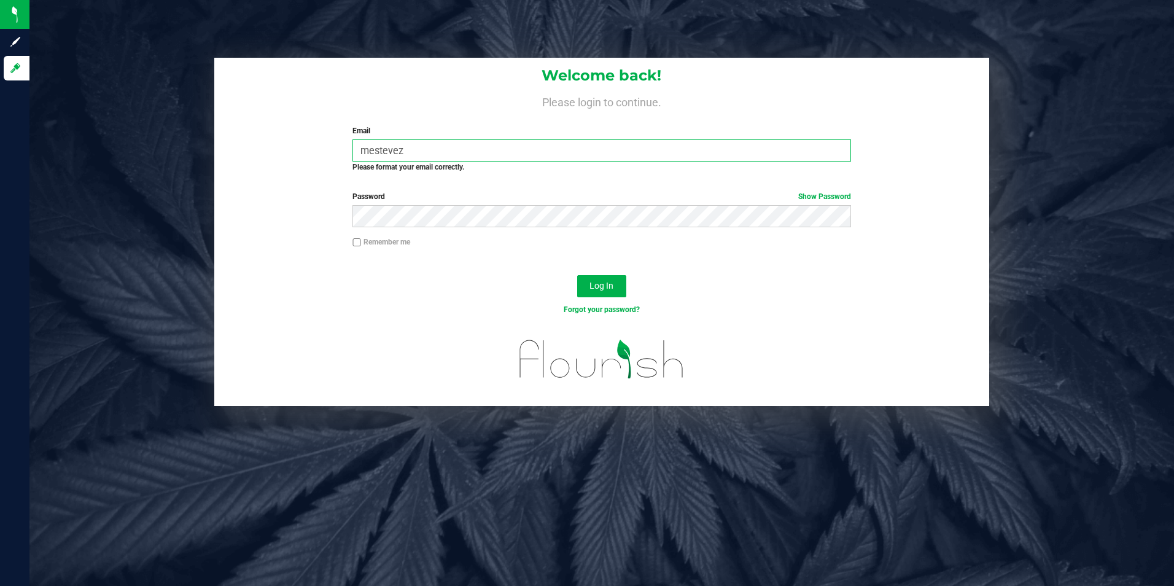
type input "[EMAIL_ADDRESS][DOMAIN_NAME]"
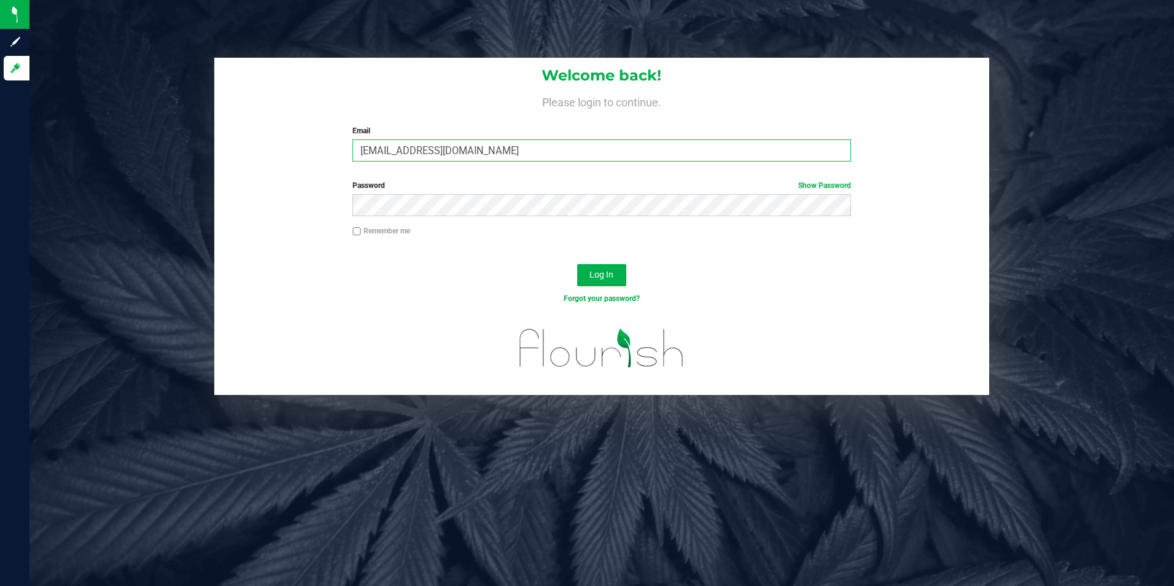
click at [577, 264] on button "Log In" at bounding box center [601, 275] width 49 height 22
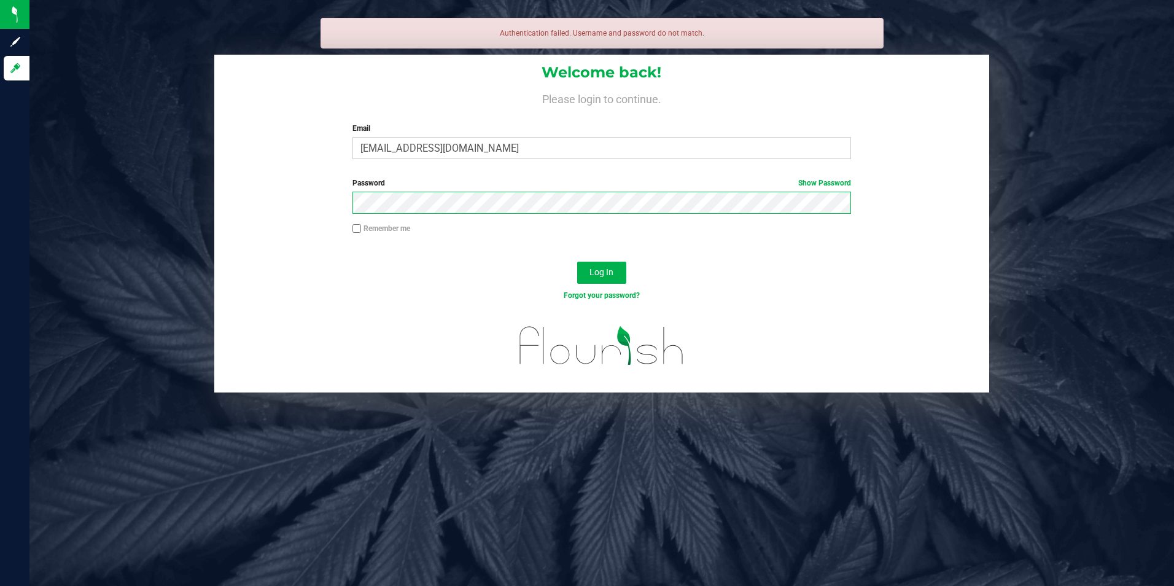
click at [577, 262] on button "Log In" at bounding box center [601, 273] width 49 height 22
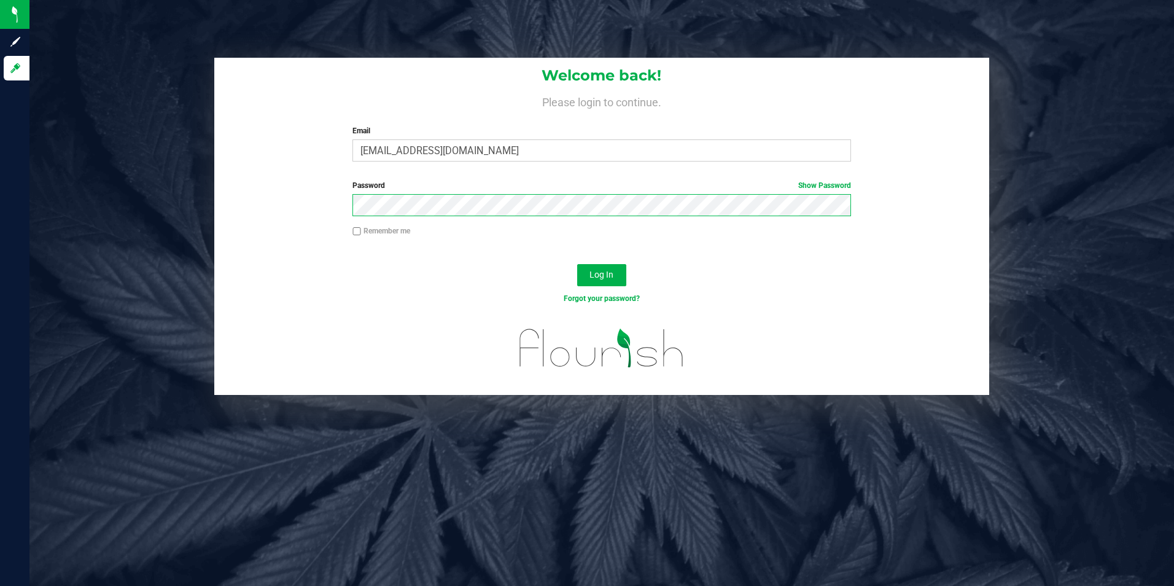
click at [577, 264] on button "Log In" at bounding box center [601, 275] width 49 height 22
